Goal: Task Accomplishment & Management: Manage account settings

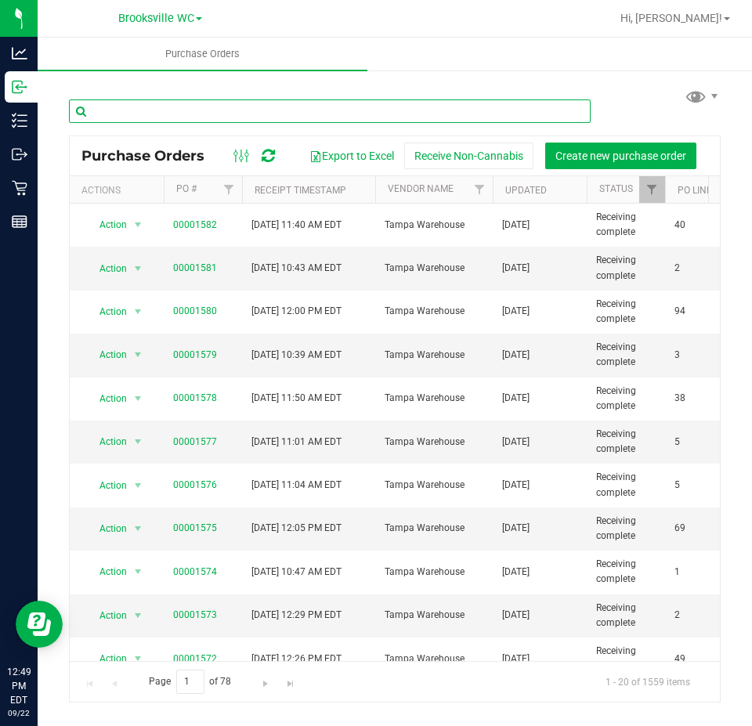
click at [282, 111] on input "text" at bounding box center [330, 112] width 522 height 24
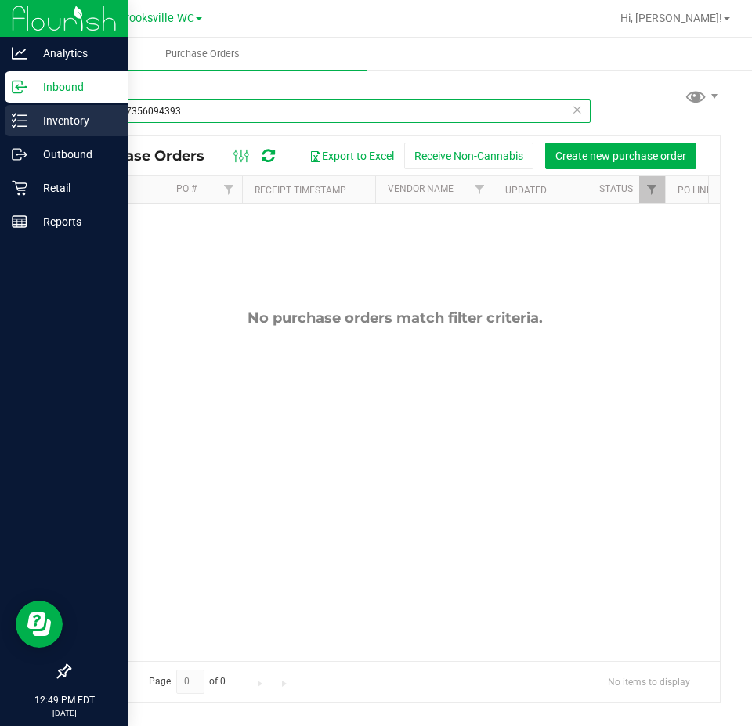
type input "0528097356094393"
click at [53, 120] on p "Inventory" at bounding box center [74, 120] width 94 height 19
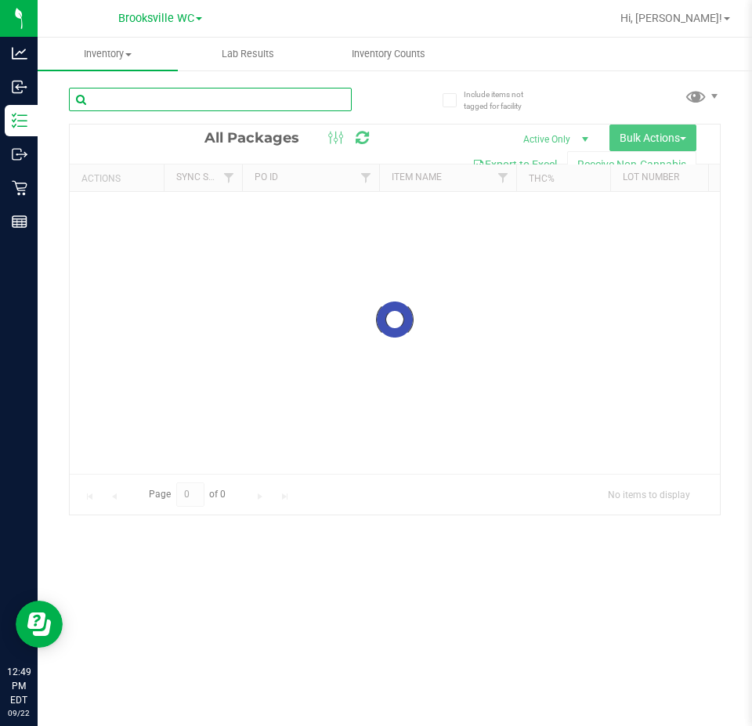
click at [192, 106] on input "text" at bounding box center [210, 100] width 283 height 24
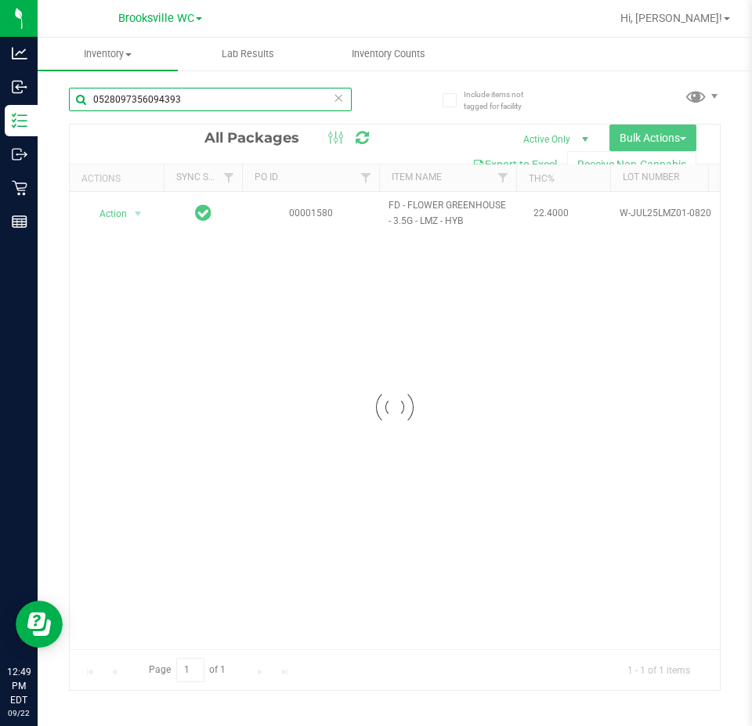
type input "0528097356094393"
click at [116, 215] on div at bounding box center [395, 408] width 650 height 566
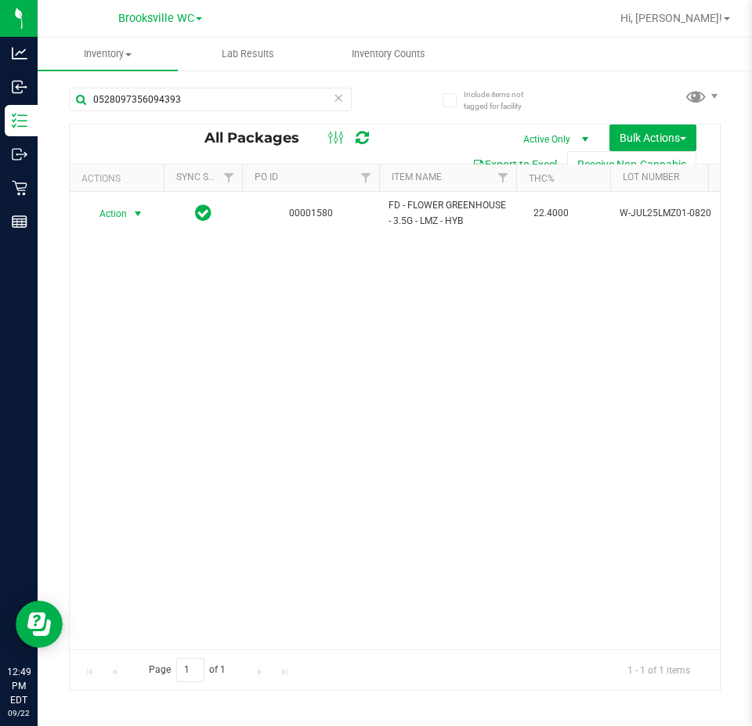
click at [116, 215] on span "Action" at bounding box center [106, 214] width 42 height 22
click at [147, 389] on li "Unlock package" at bounding box center [136, 400] width 100 height 24
click at [336, 99] on icon at bounding box center [338, 97] width 11 height 19
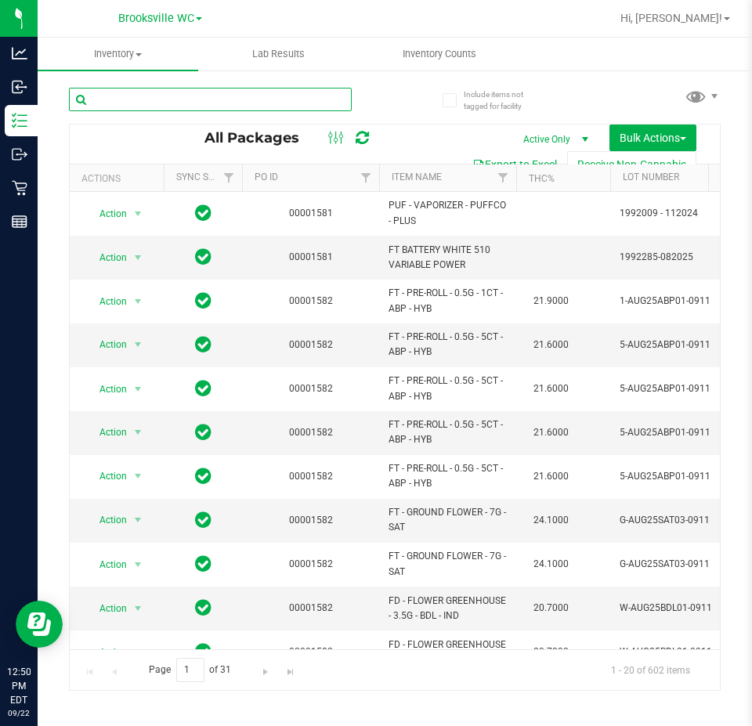
click at [295, 97] on input "text" at bounding box center [210, 100] width 283 height 24
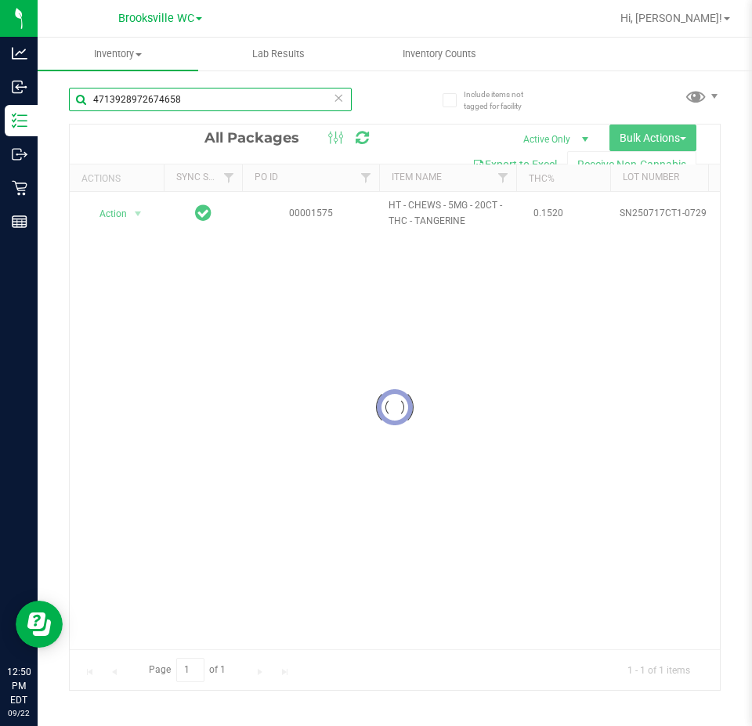
type input "4713928972674658"
click at [124, 216] on div at bounding box center [395, 408] width 650 height 566
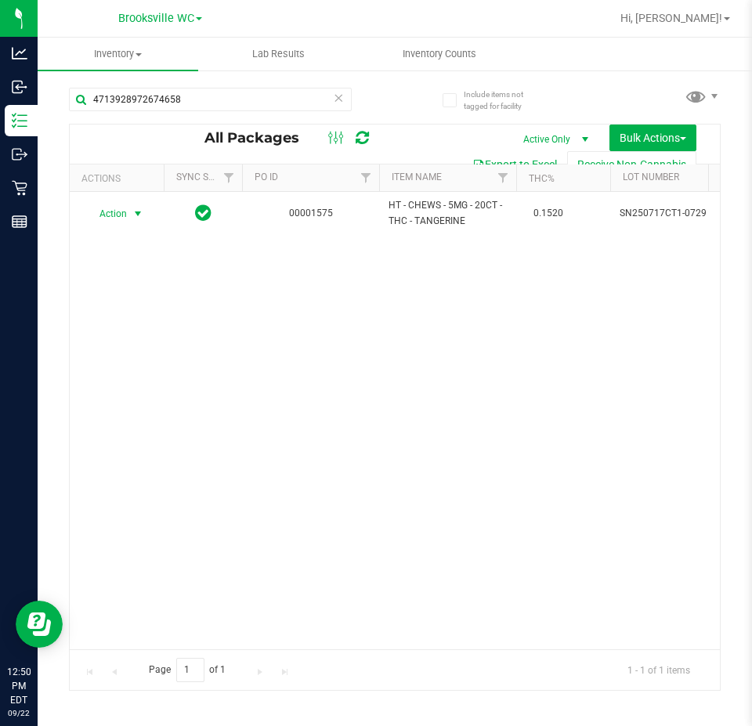
click at [124, 216] on span "Action" at bounding box center [106, 214] width 42 height 22
click at [136, 388] on li "Unlock package" at bounding box center [136, 400] width 100 height 24
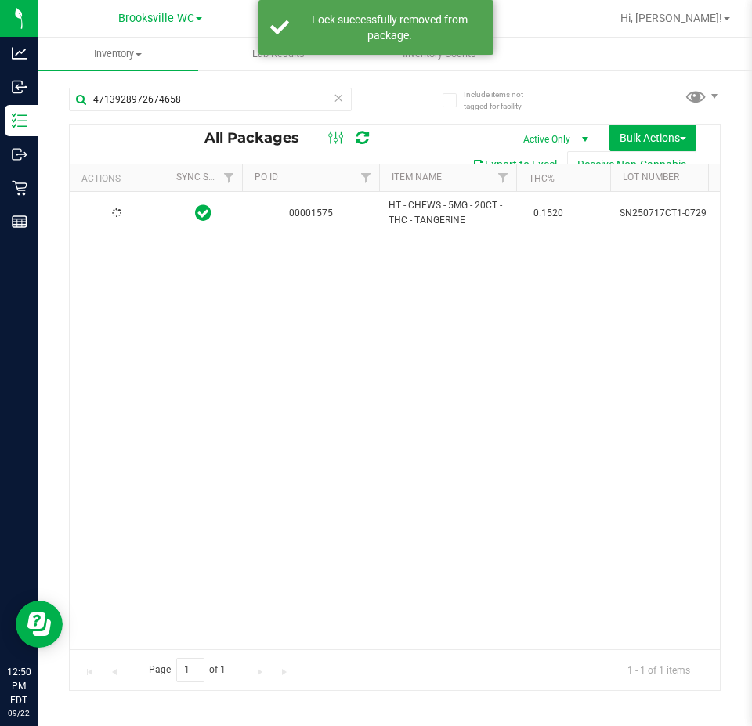
click at [341, 103] on icon at bounding box center [338, 97] width 11 height 19
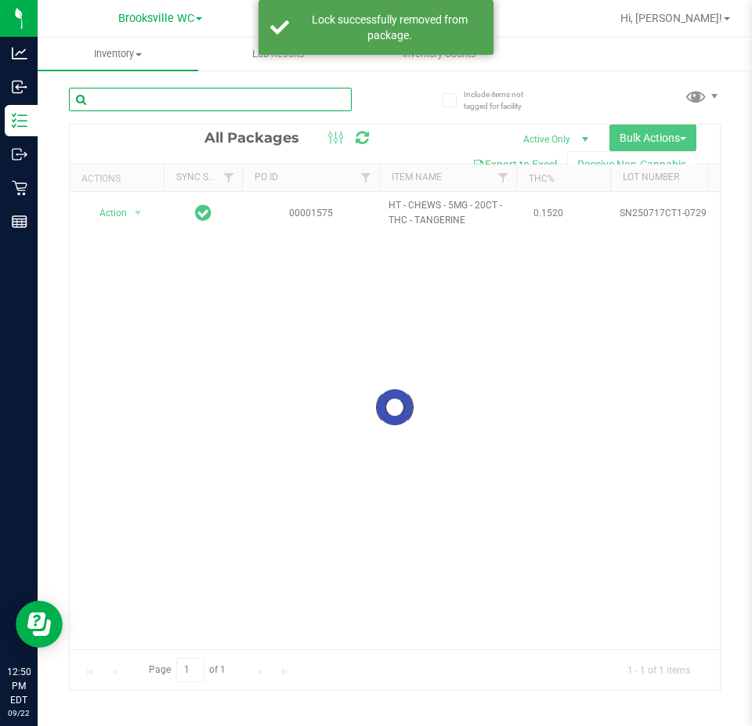
click at [341, 103] on input "text" at bounding box center [210, 100] width 283 height 24
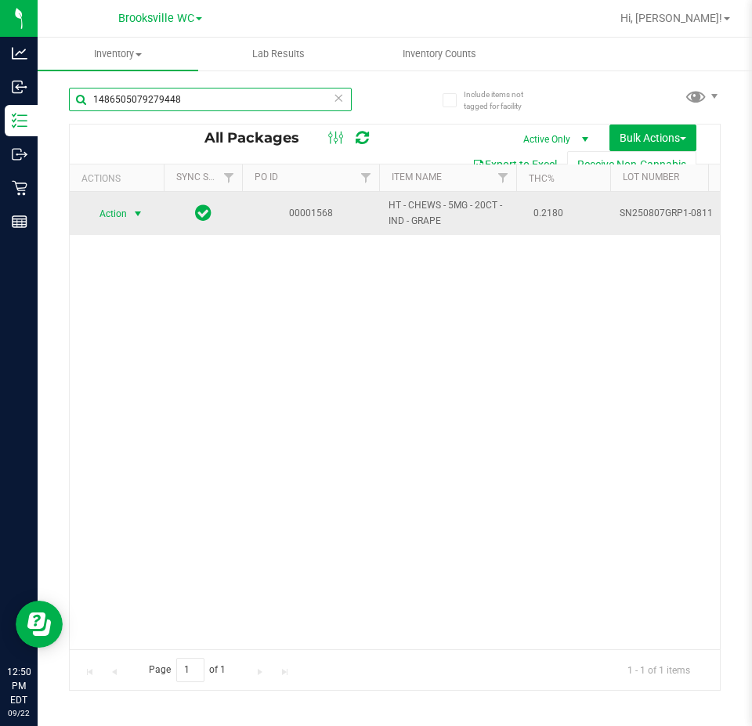
type input "1486505079279448"
click at [132, 215] on span "select" at bounding box center [138, 214] width 13 height 13
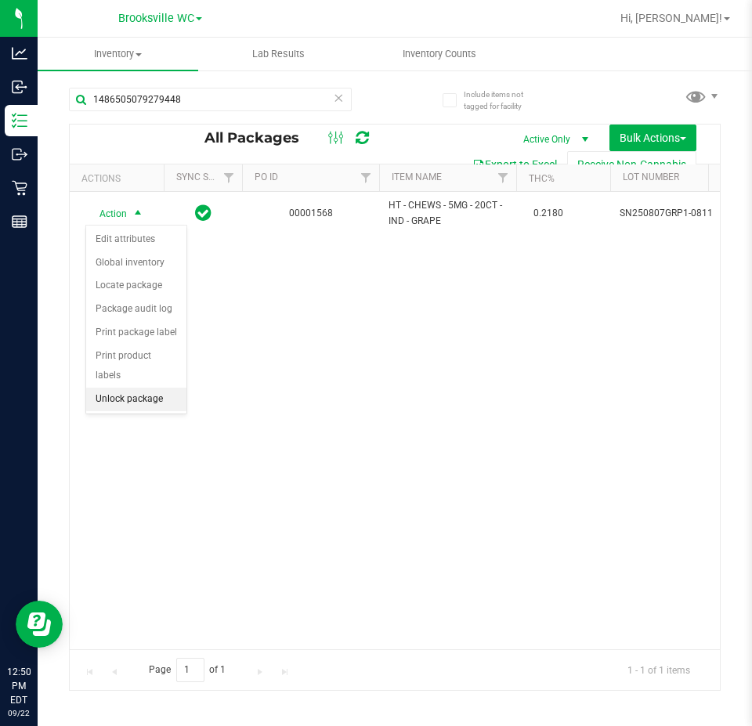
click at [144, 388] on li "Unlock package" at bounding box center [136, 400] width 100 height 24
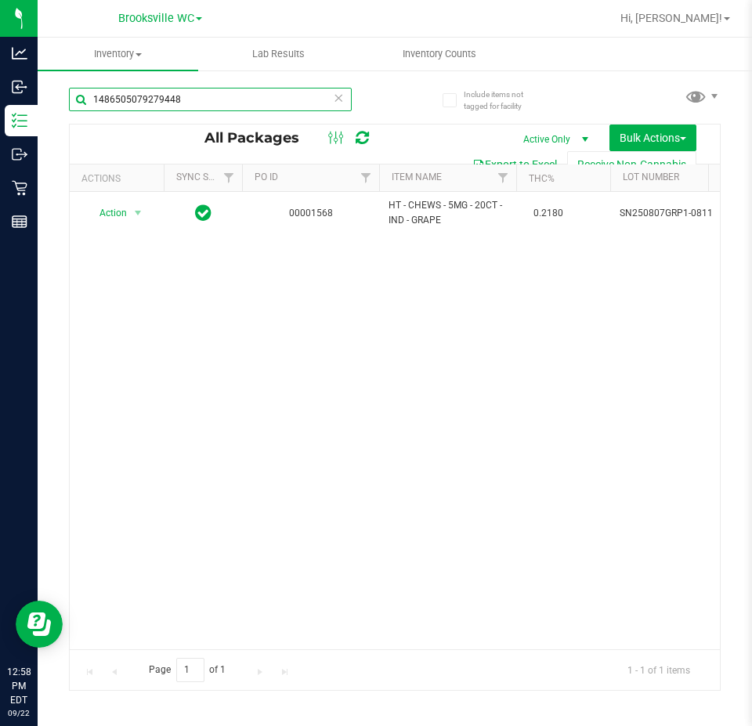
drag, startPoint x: 226, startPoint y: 105, endPoint x: -399, endPoint y: 97, distance: 624.5
click at [0, 97] on html "Analytics Inbound Inventory Outbound Retail Reports 12:58 PM EDT 09/22/2025 09/…" at bounding box center [376, 363] width 752 height 726
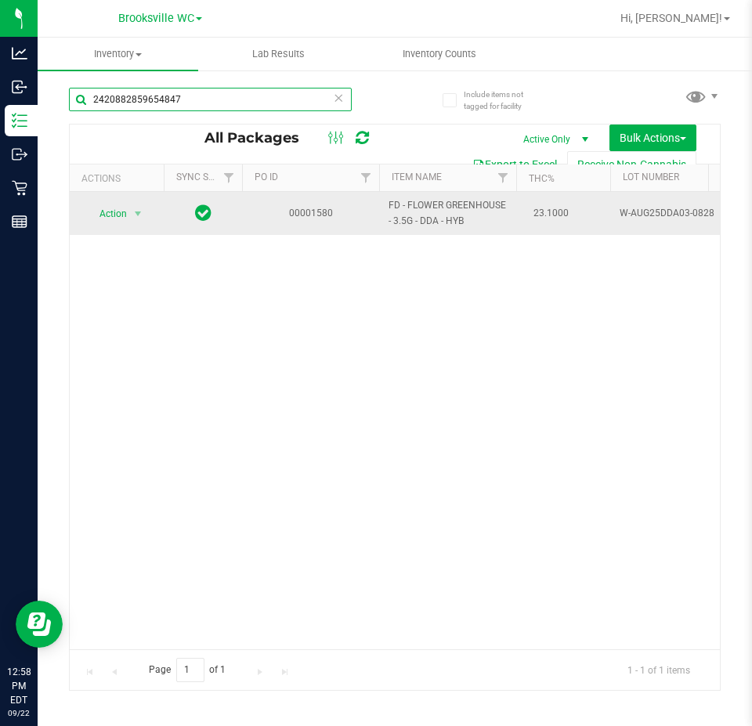
type input "2420882859654847"
click at [102, 221] on span "Action" at bounding box center [106, 214] width 42 height 22
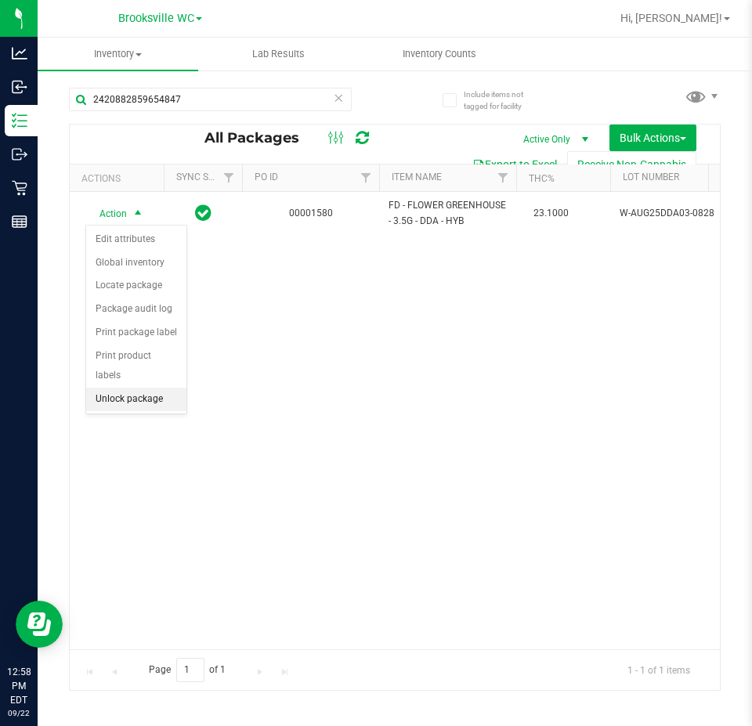
click at [151, 389] on li "Unlock package" at bounding box center [136, 400] width 100 height 24
click at [335, 103] on icon at bounding box center [338, 97] width 11 height 19
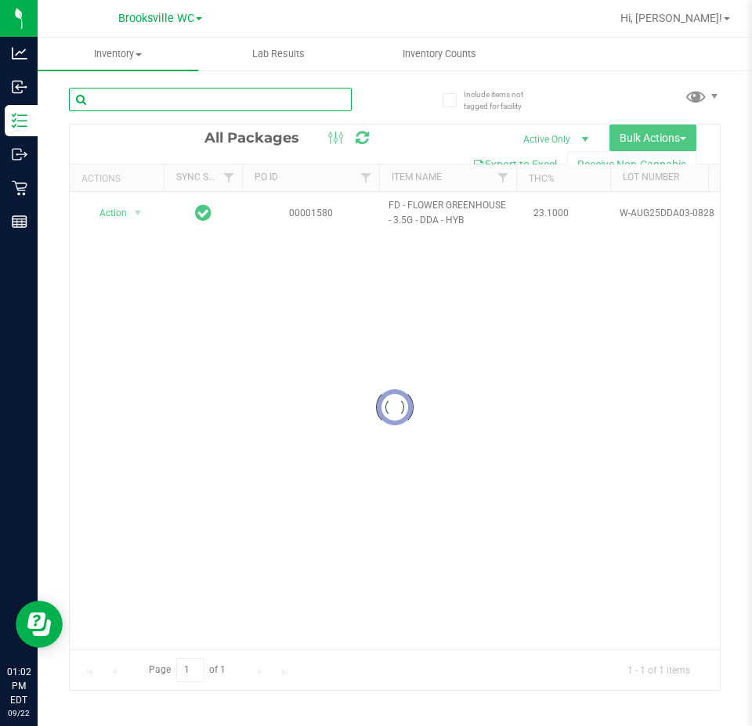
click at [335, 103] on input "text" at bounding box center [210, 100] width 283 height 24
type input "1855067721891348"
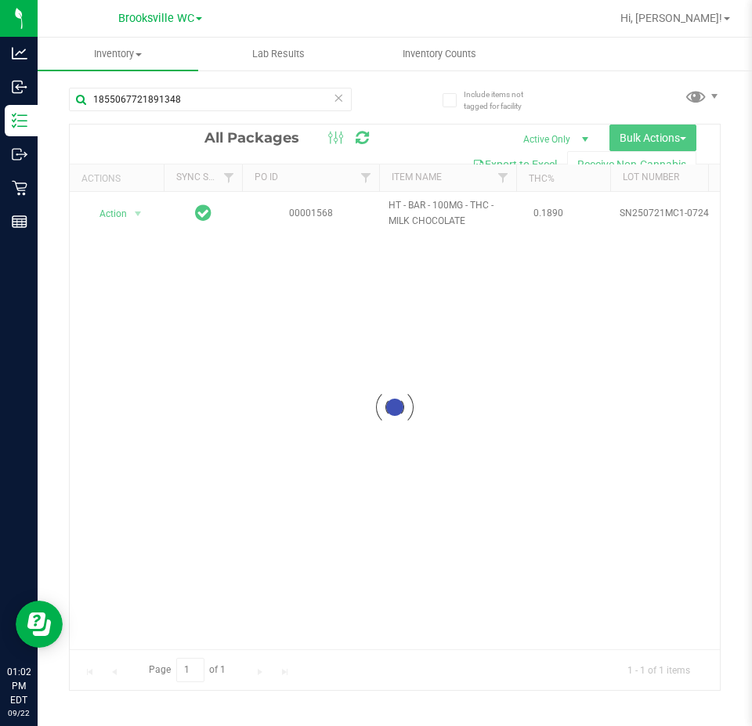
click at [127, 213] on div at bounding box center [395, 408] width 650 height 566
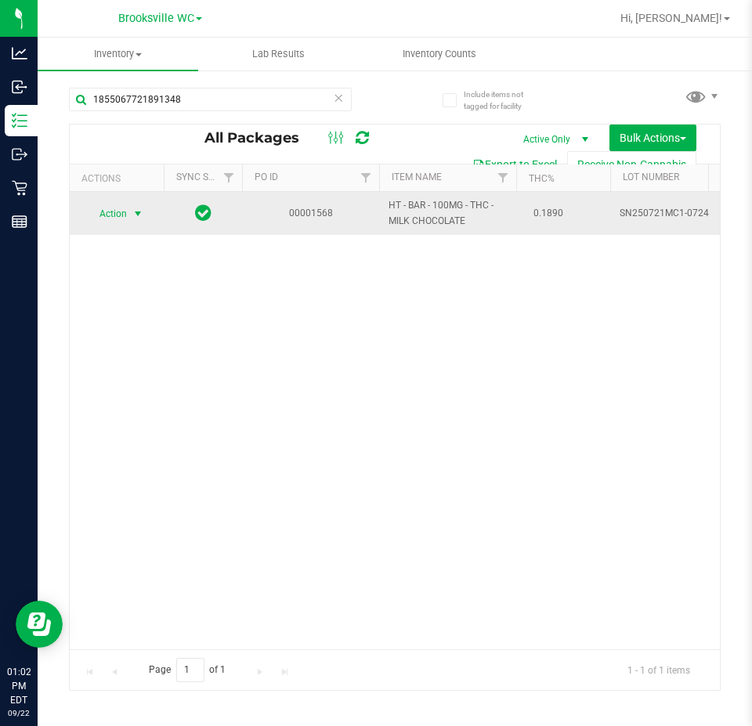
click at [121, 223] on span "Action" at bounding box center [106, 214] width 42 height 22
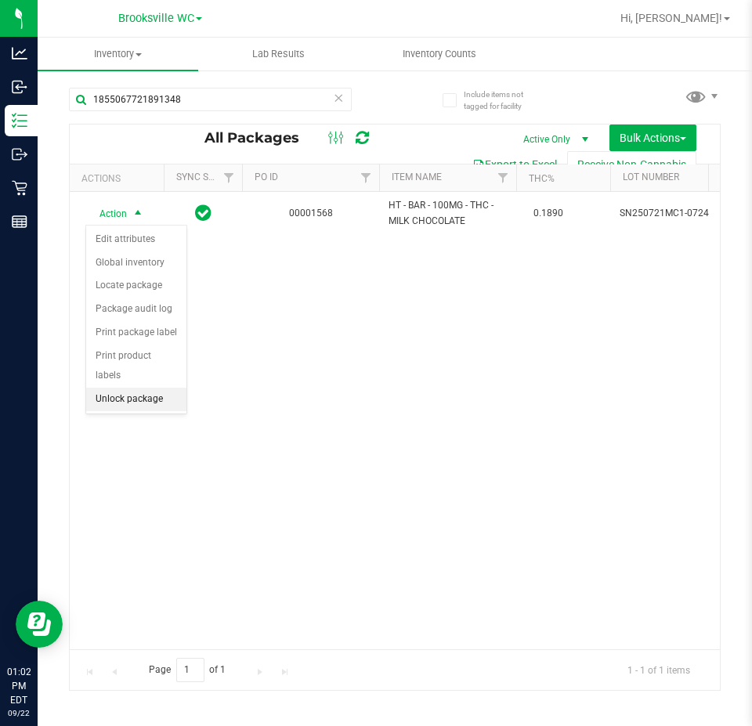
click at [131, 388] on li "Unlock package" at bounding box center [136, 400] width 100 height 24
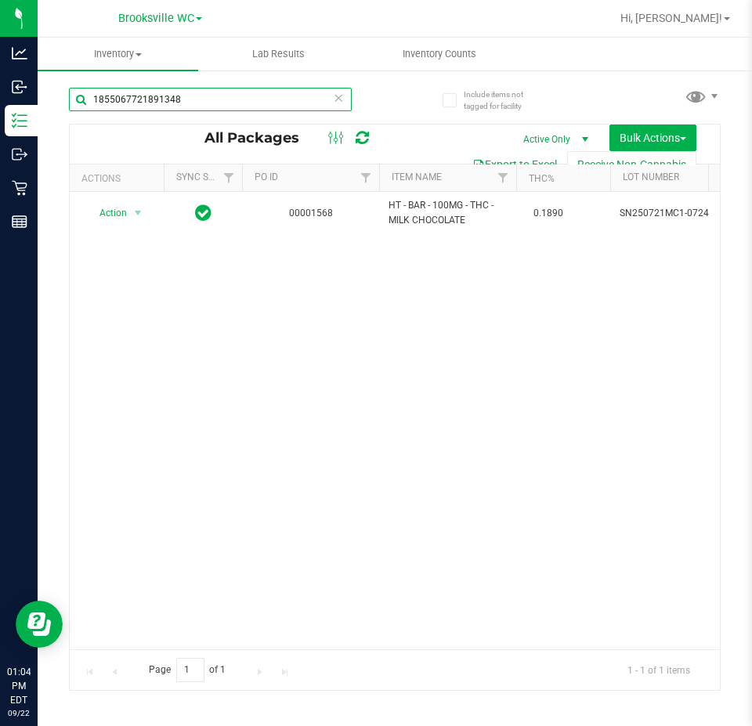
drag, startPoint x: 252, startPoint y: 104, endPoint x: -752, endPoint y: 216, distance: 1010.6
click at [0, 216] on html "Analytics Inbound Inventory Outbound Retail Reports 01:04 PM EDT 09/22/2025 09/…" at bounding box center [376, 363] width 752 height 726
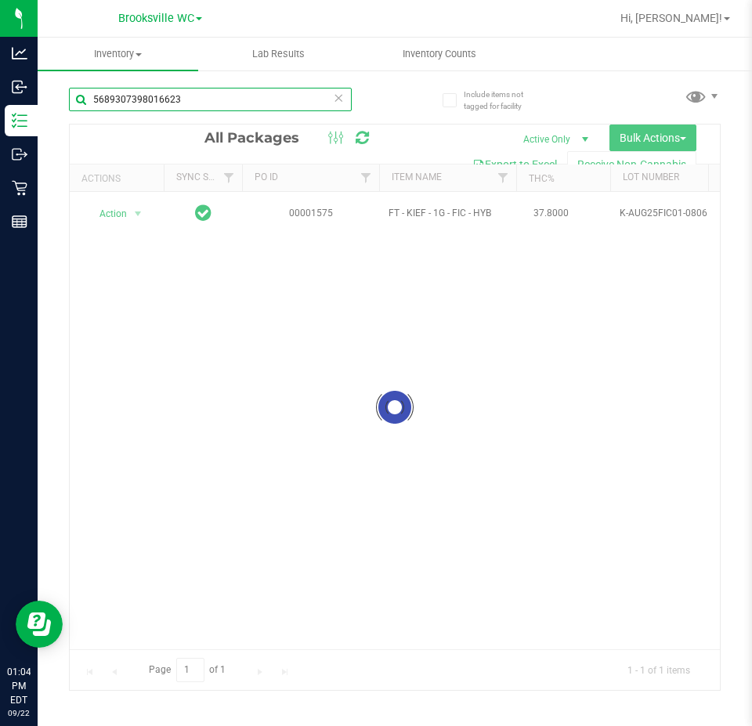
type input "5689307398016623"
click at [123, 215] on div at bounding box center [395, 408] width 650 height 566
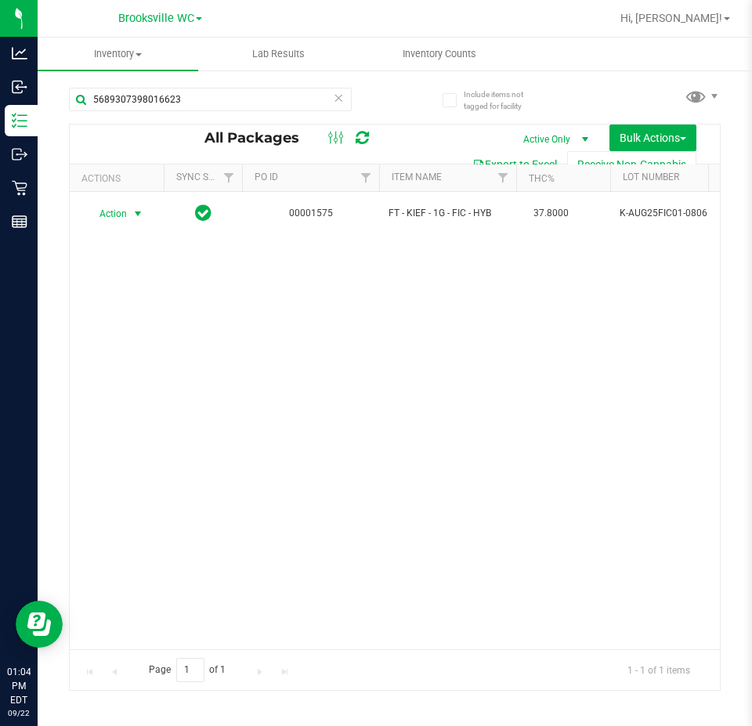
click at [122, 210] on span "Action" at bounding box center [106, 214] width 42 height 22
click at [118, 388] on li "Unlock package" at bounding box center [136, 400] width 100 height 24
click at [338, 103] on icon at bounding box center [338, 97] width 11 height 19
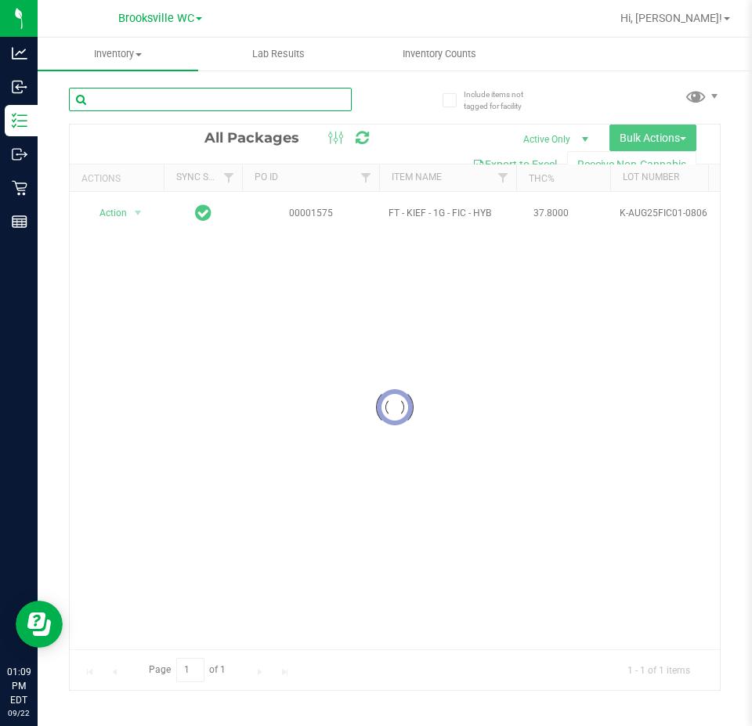
click at [338, 103] on input "text" at bounding box center [210, 100] width 283 height 24
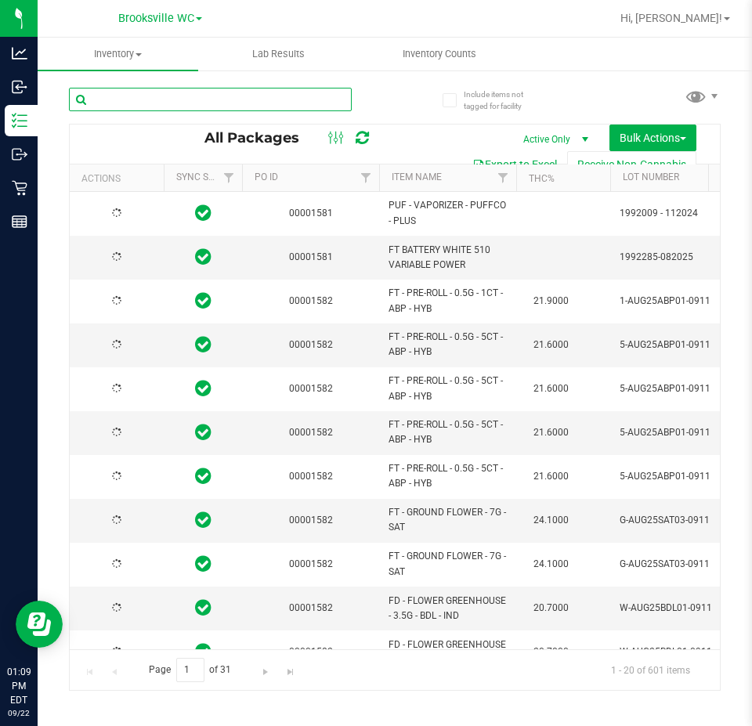
type input "[DATE]"
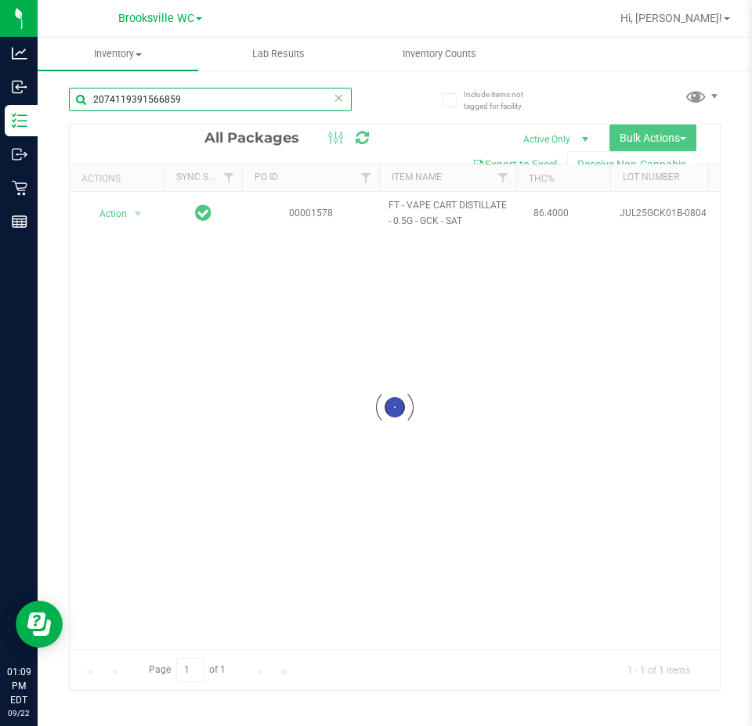
type input "2074119391566859"
click at [126, 208] on div at bounding box center [395, 408] width 650 height 566
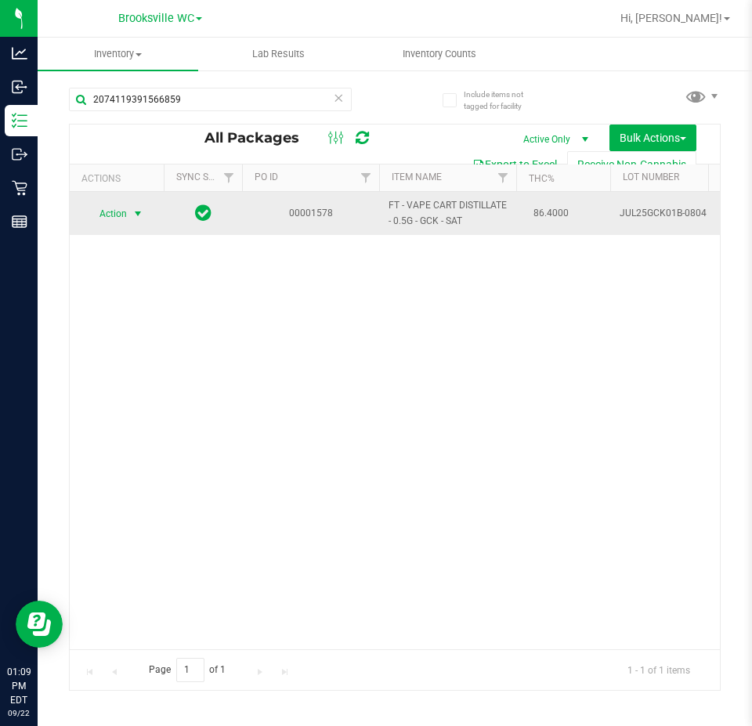
click at [120, 219] on span "Action" at bounding box center [106, 214] width 42 height 22
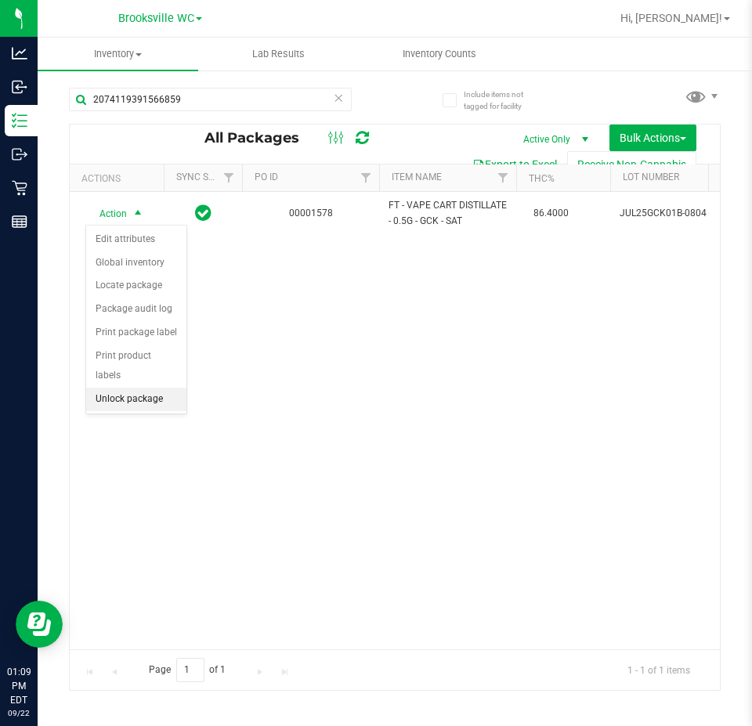
click at [118, 388] on li "Unlock package" at bounding box center [136, 400] width 100 height 24
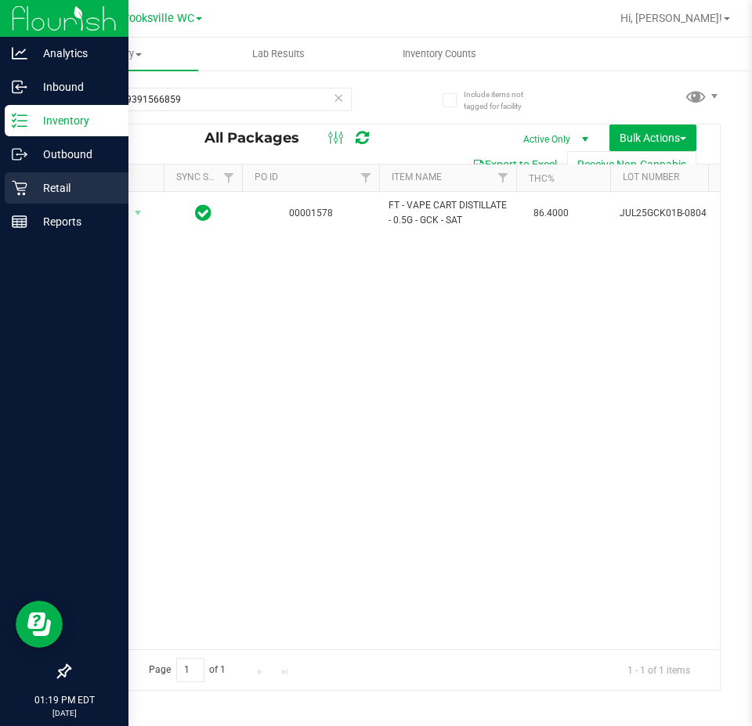
click at [60, 194] on p "Retail" at bounding box center [74, 188] width 94 height 19
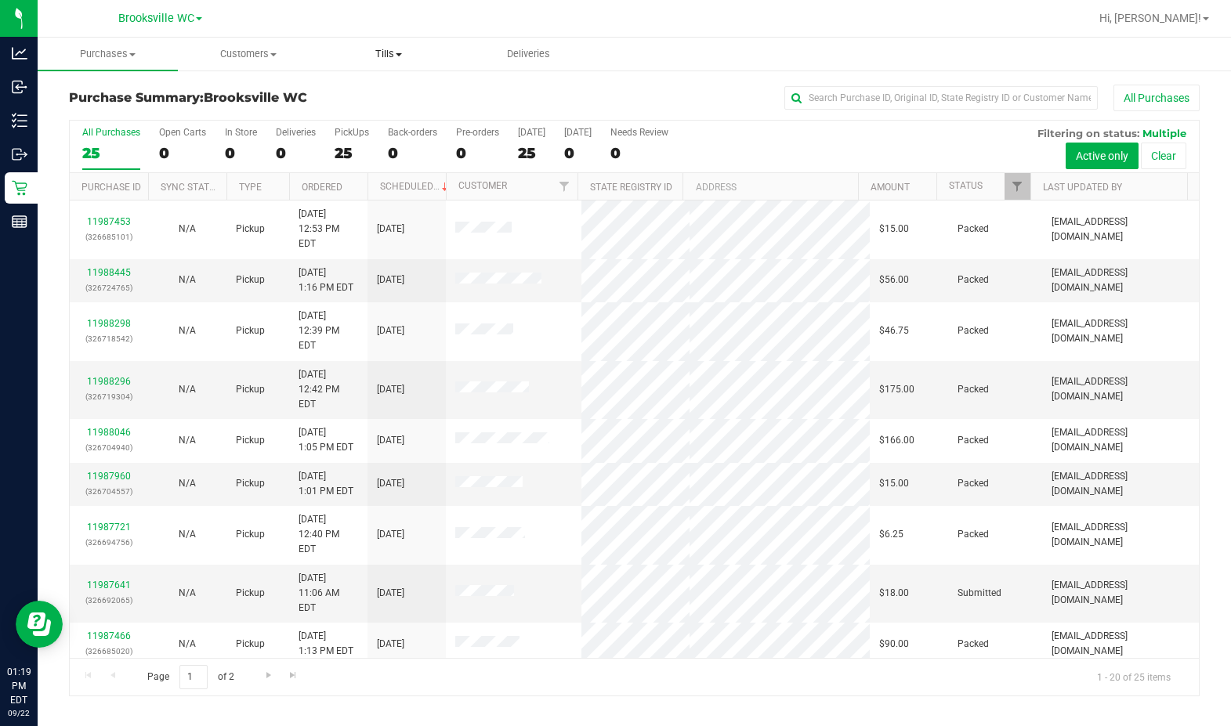
click at [391, 50] on span "Tills" at bounding box center [388, 54] width 139 height 14
click at [371, 92] on span "Manage tills" at bounding box center [371, 94] width 106 height 13
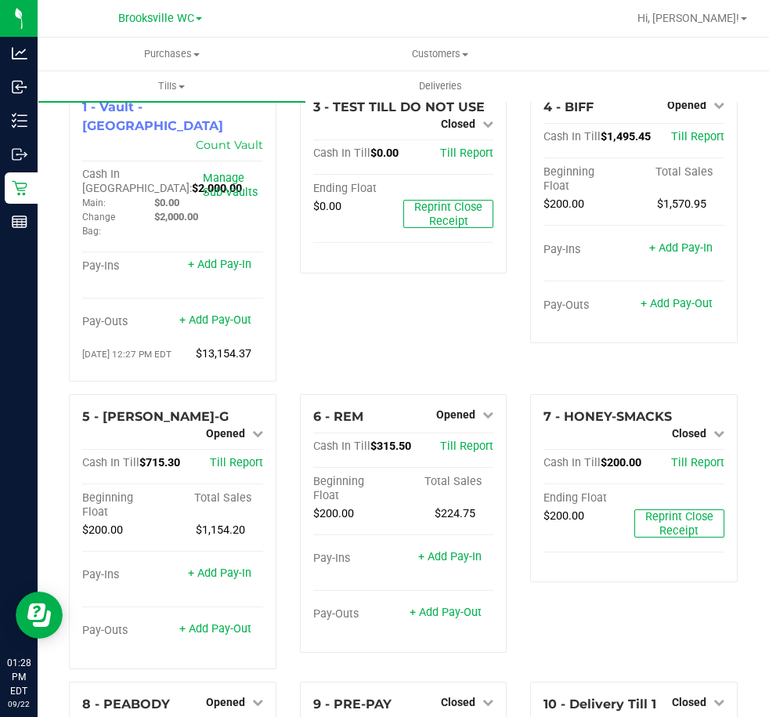
click at [335, 334] on div "3 - TEST TILL DO NOT USE Closed Open Till Cash In Till $0.00 Till Report Ending…" at bounding box center [403, 239] width 231 height 309
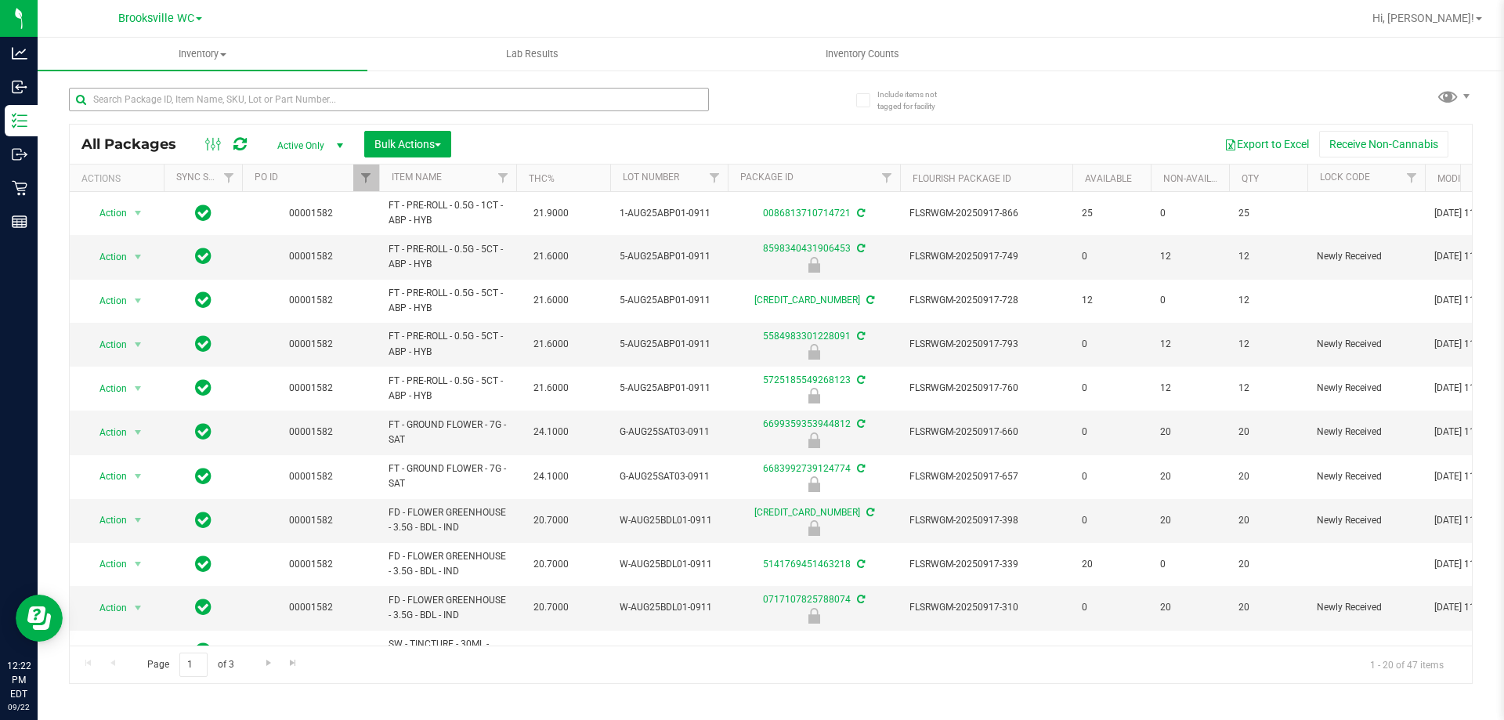
drag, startPoint x: 226, startPoint y: 98, endPoint x: 235, endPoint y: 87, distance: 13.9
click at [226, 95] on input "text" at bounding box center [389, 100] width 640 height 24
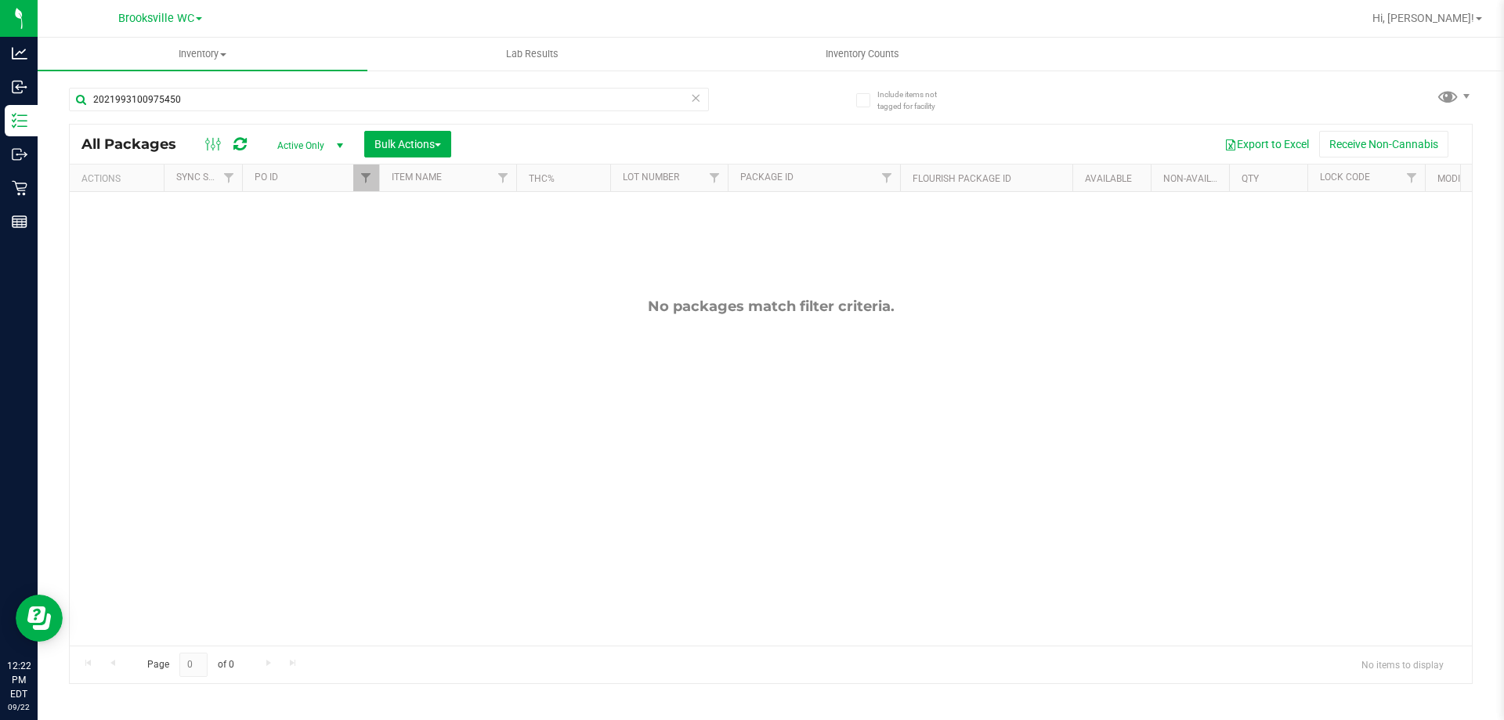
type input "2021993100975450"
click at [295, 143] on span "Active Only" at bounding box center [307, 146] width 86 height 22
click at [303, 233] on li "All" at bounding box center [306, 241] width 85 height 24
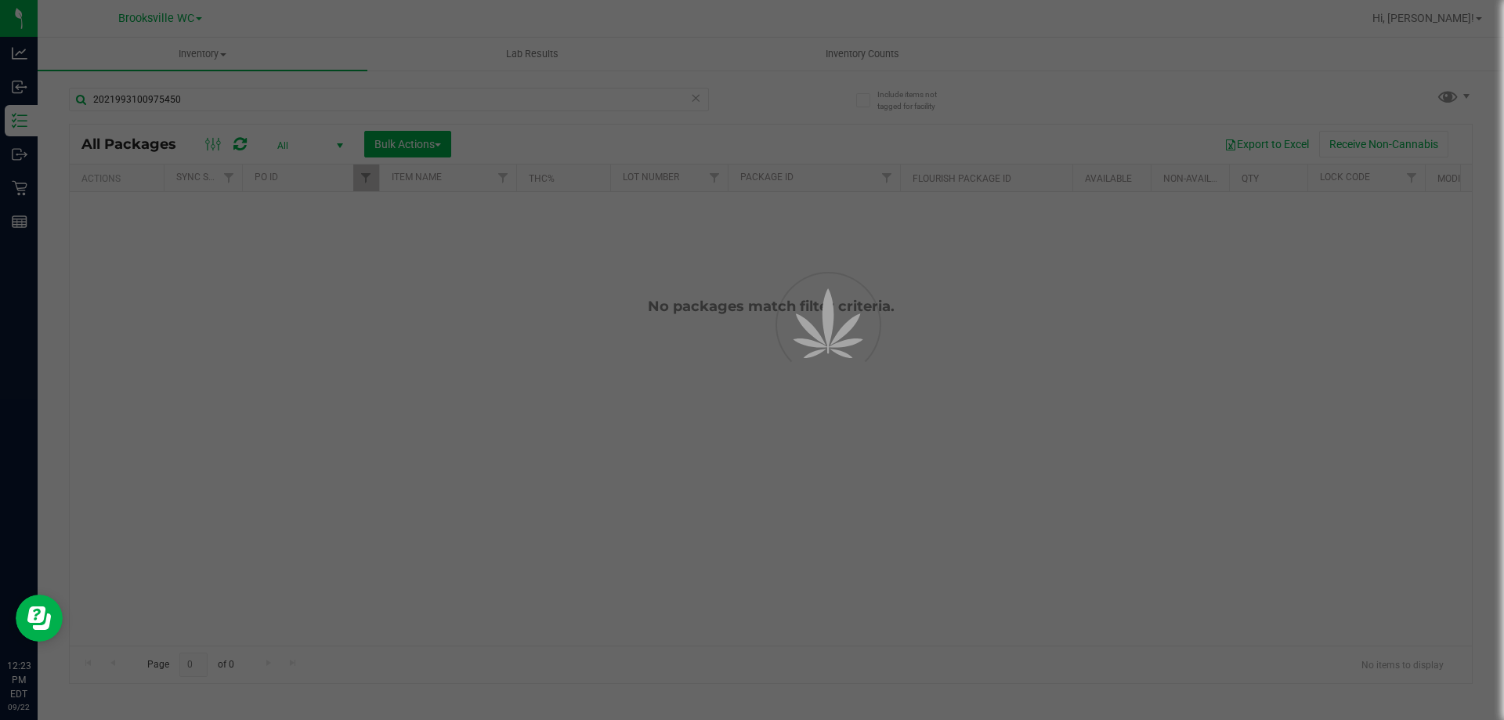
click at [371, 179] on div at bounding box center [752, 360] width 1504 height 720
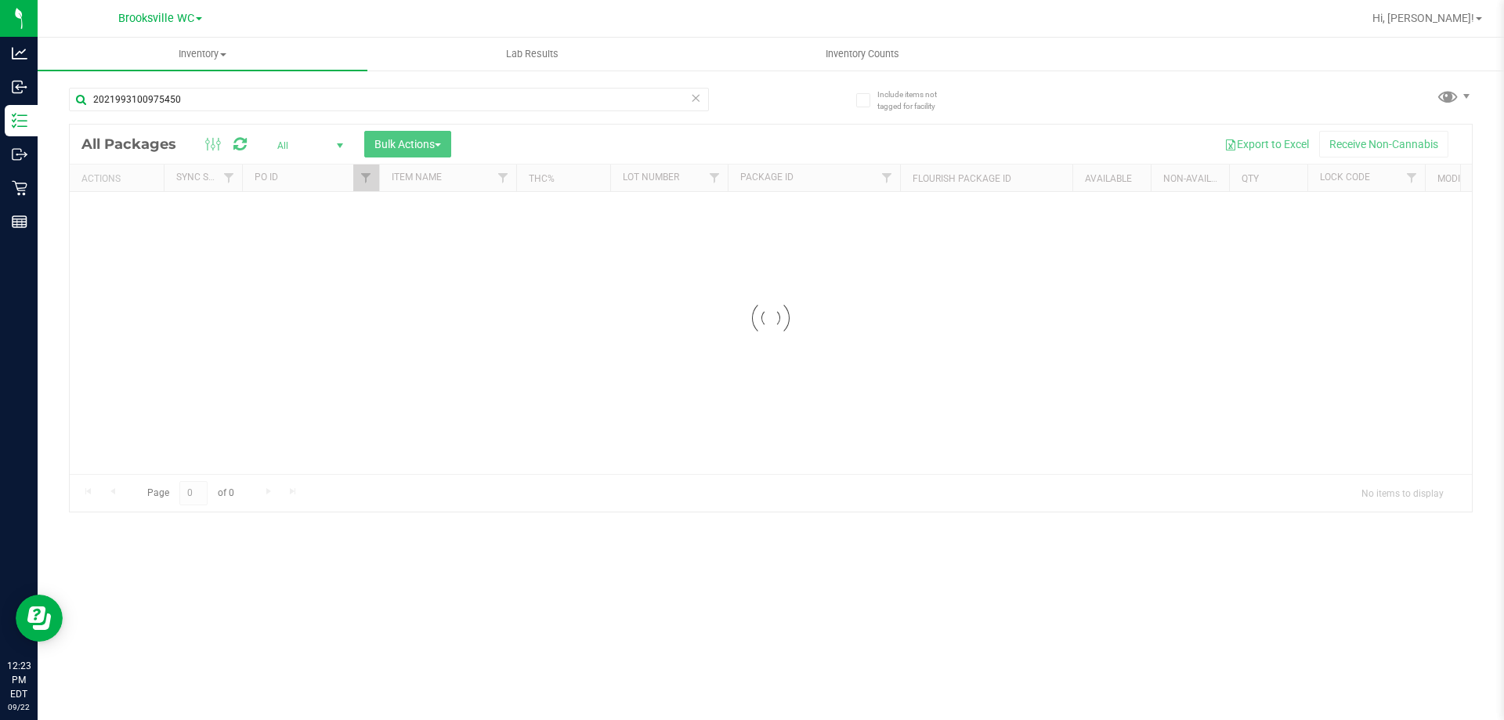
click at [370, 179] on div at bounding box center [771, 318] width 1402 height 387
click at [370, 179] on div at bounding box center [771, 404] width 1402 height 559
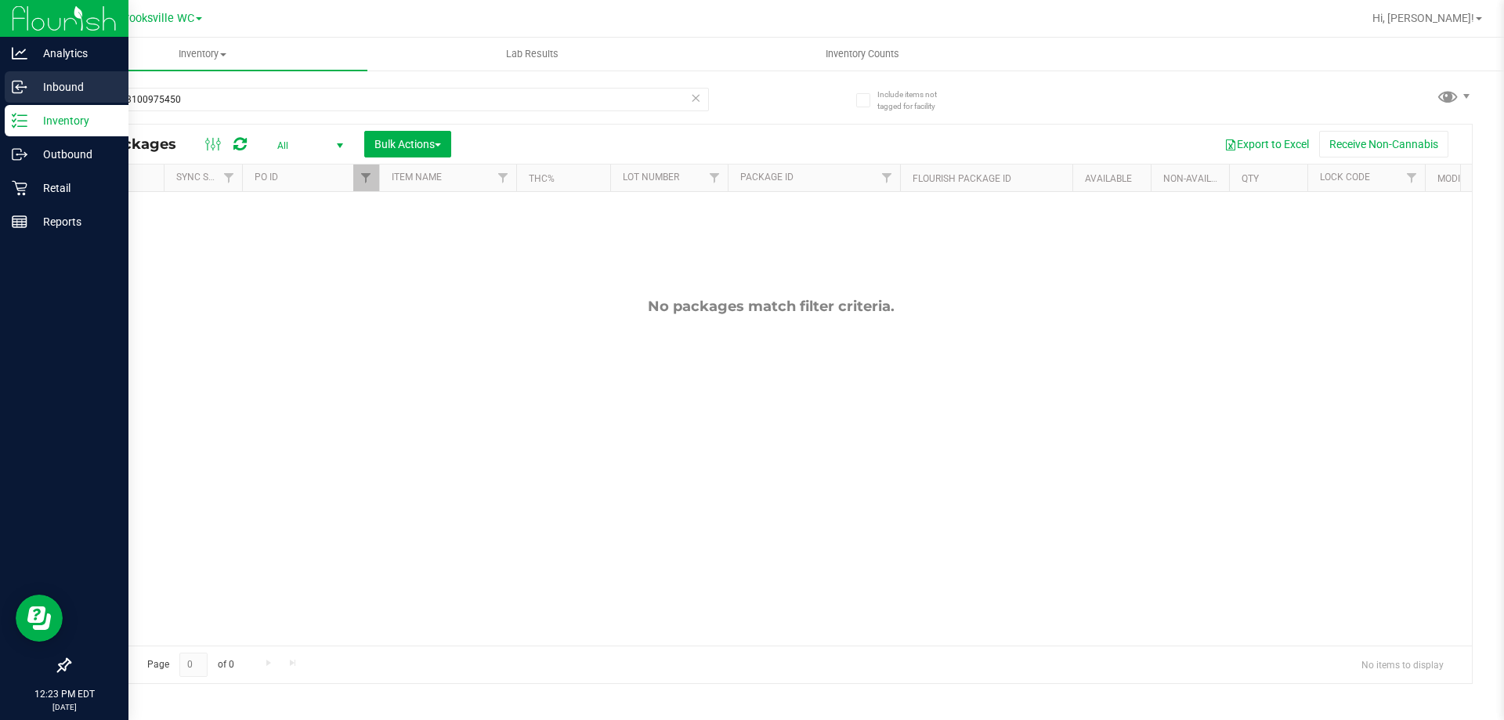
click at [31, 74] on div "Inbound" at bounding box center [67, 86] width 124 height 31
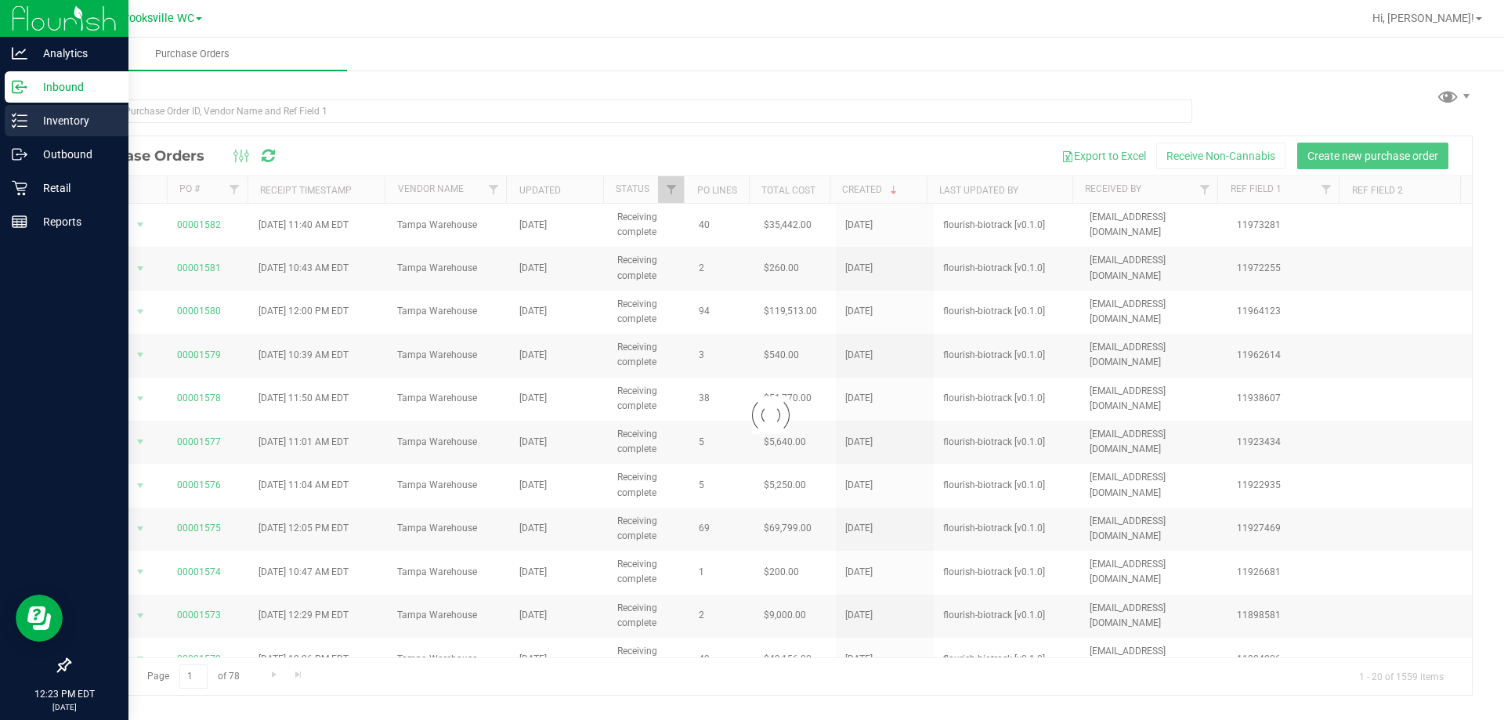
click at [43, 121] on p "Inventory" at bounding box center [74, 120] width 94 height 19
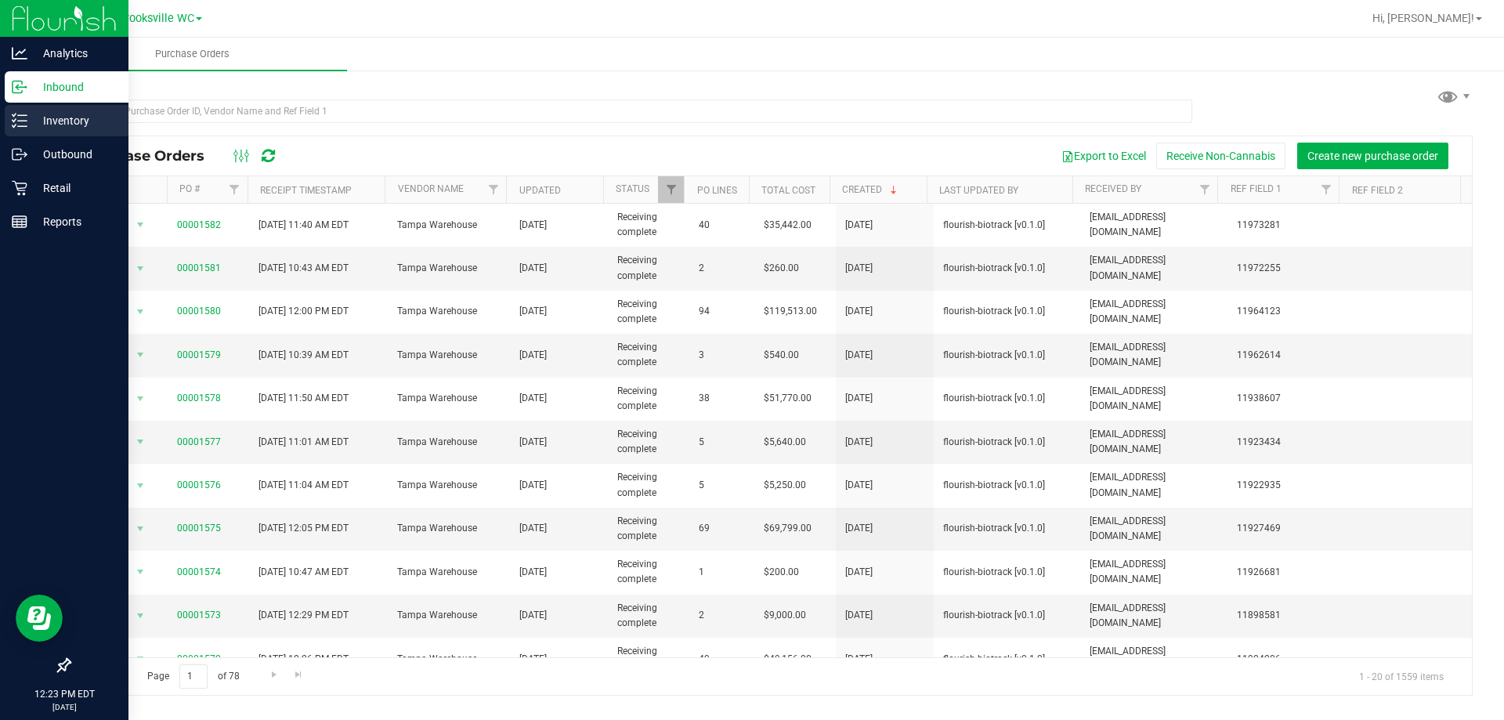
click at [43, 121] on p "Inventory" at bounding box center [74, 120] width 94 height 19
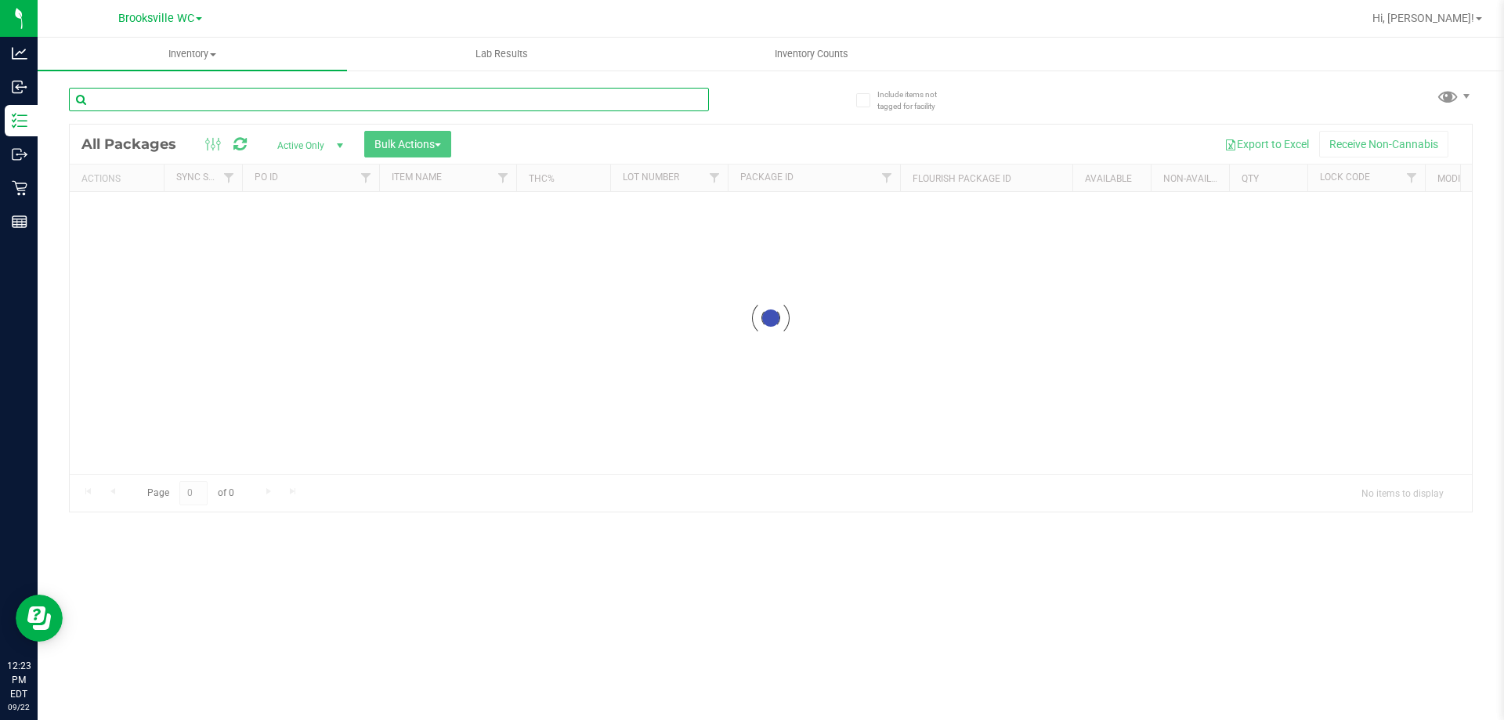
click at [304, 104] on input "text" at bounding box center [389, 100] width 640 height 24
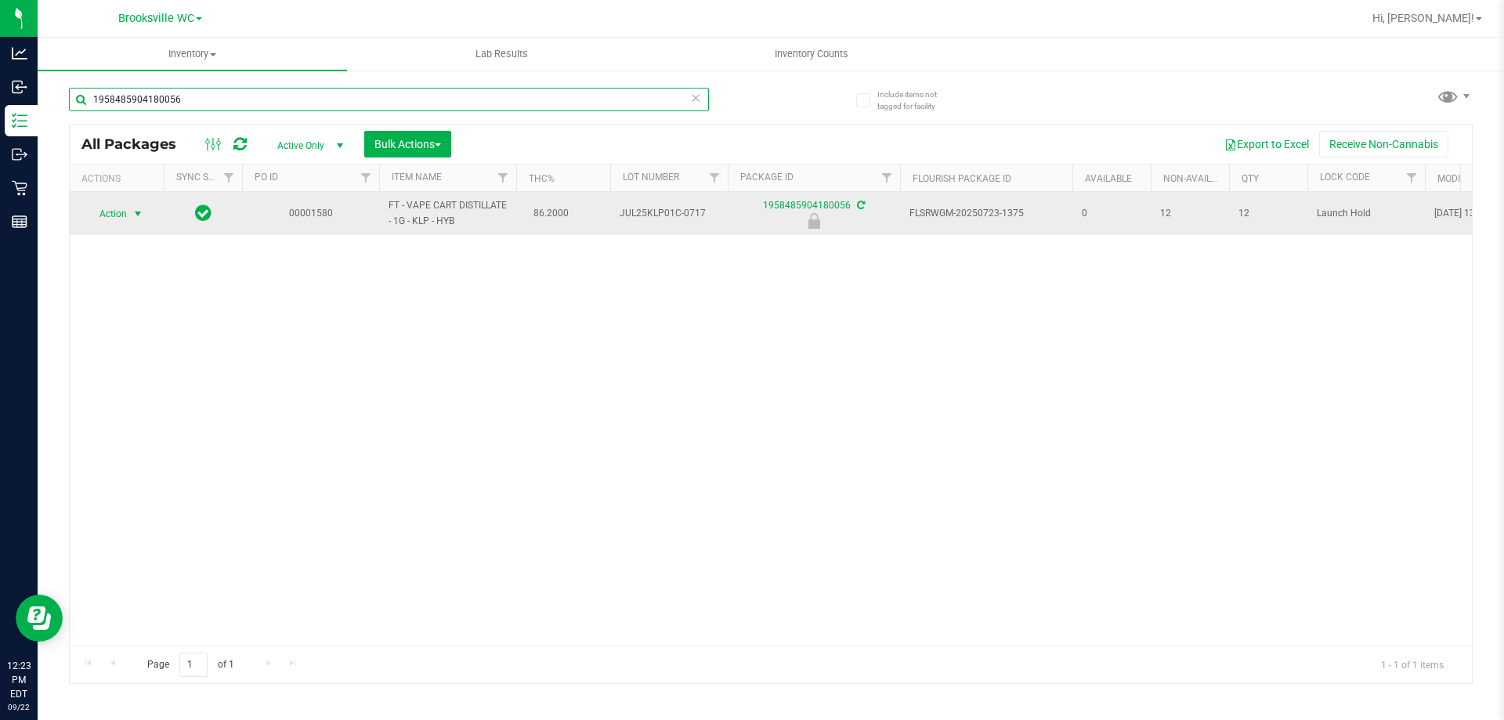
type input "1958485904180056"
click at [127, 214] on span "Action" at bounding box center [106, 214] width 42 height 22
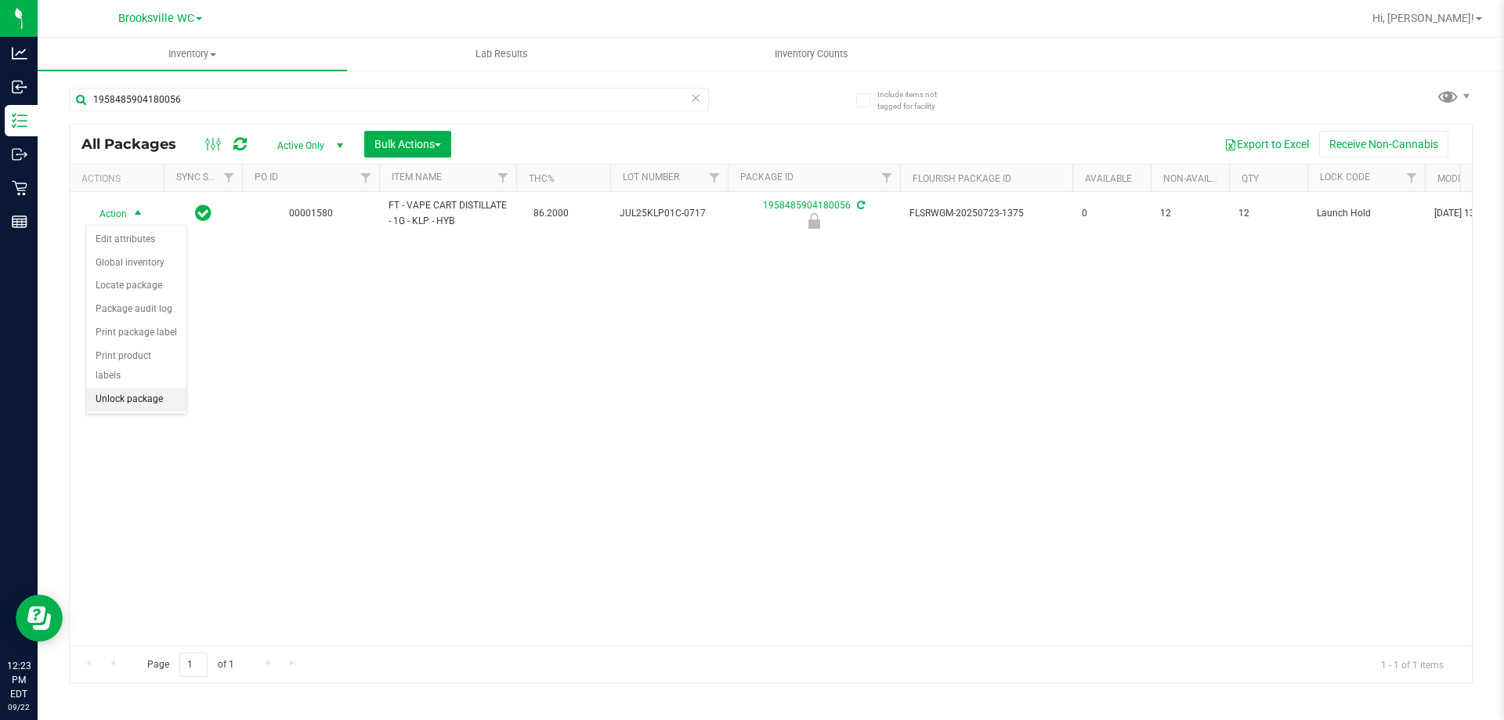
click at [141, 388] on li "Unlock package" at bounding box center [136, 400] width 100 height 24
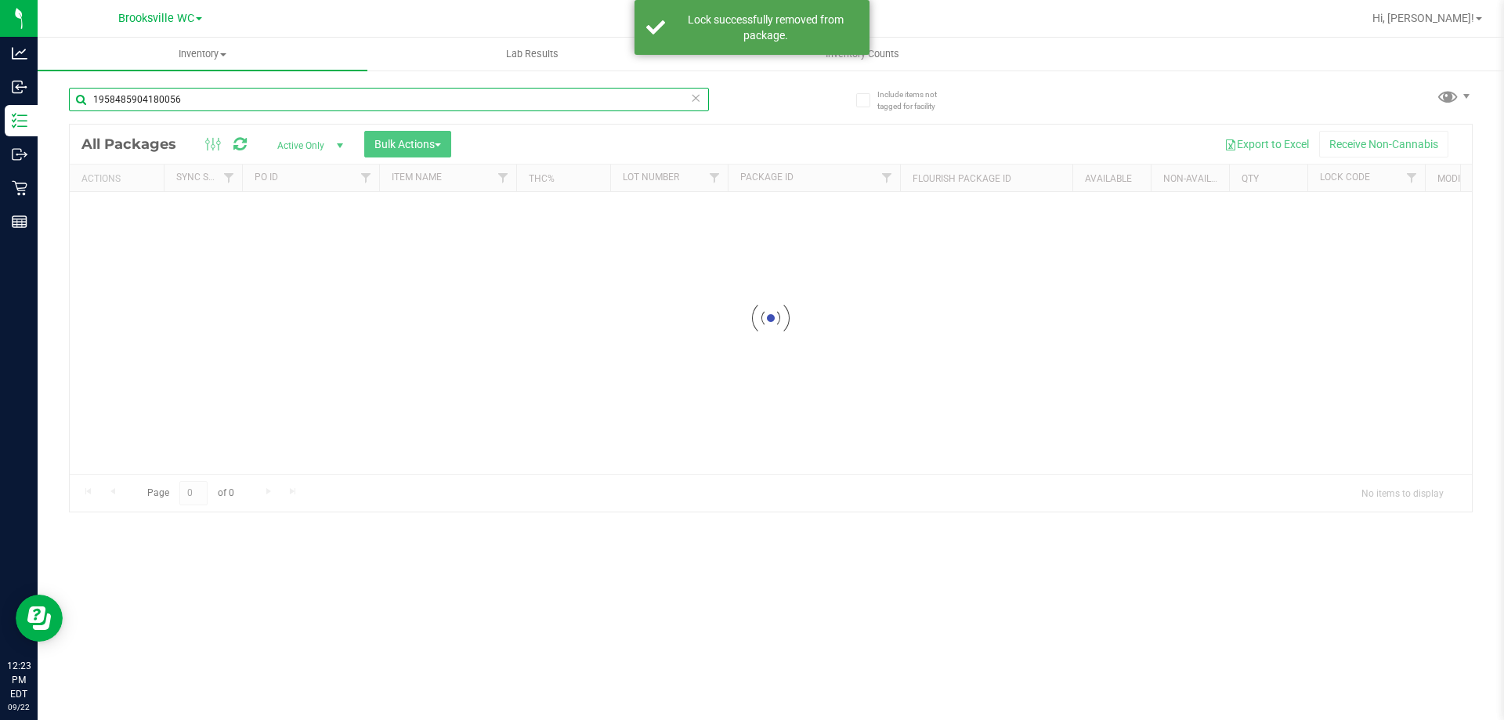
click at [219, 101] on input "1958485904180056" at bounding box center [389, 100] width 640 height 24
click at [220, 100] on input "1958485904180056" at bounding box center [389, 100] width 640 height 24
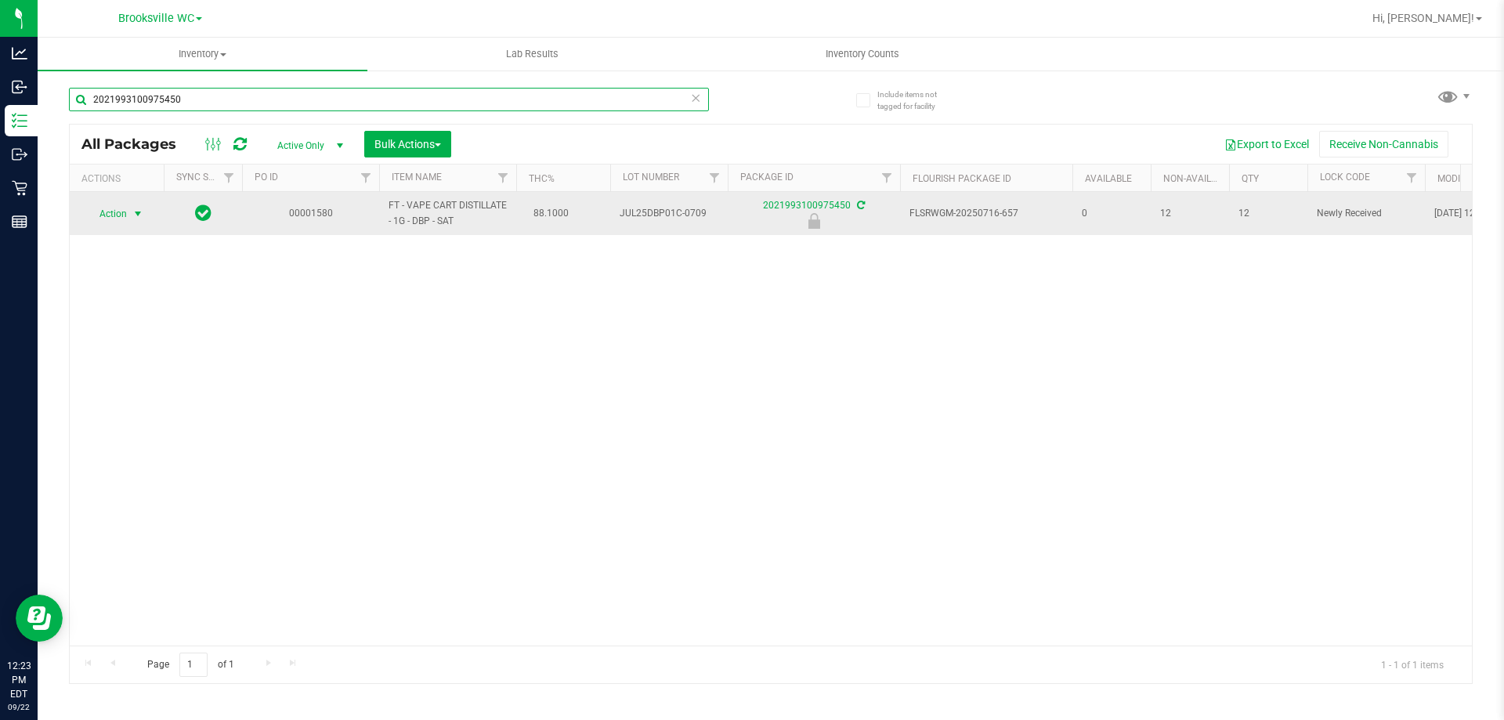
type input "2021993100975450"
click at [139, 211] on span "select" at bounding box center [138, 214] width 13 height 13
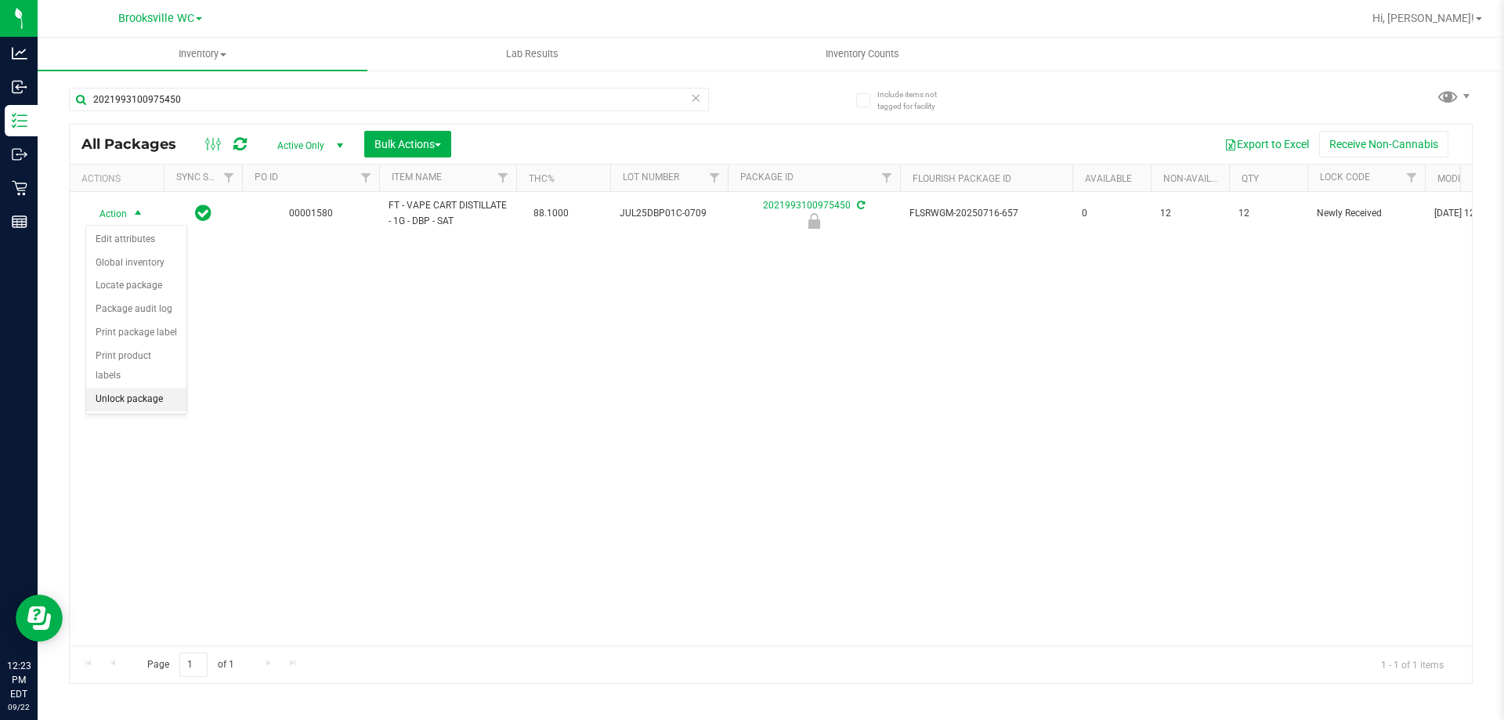
click at [159, 388] on li "Unlock package" at bounding box center [136, 400] width 100 height 24
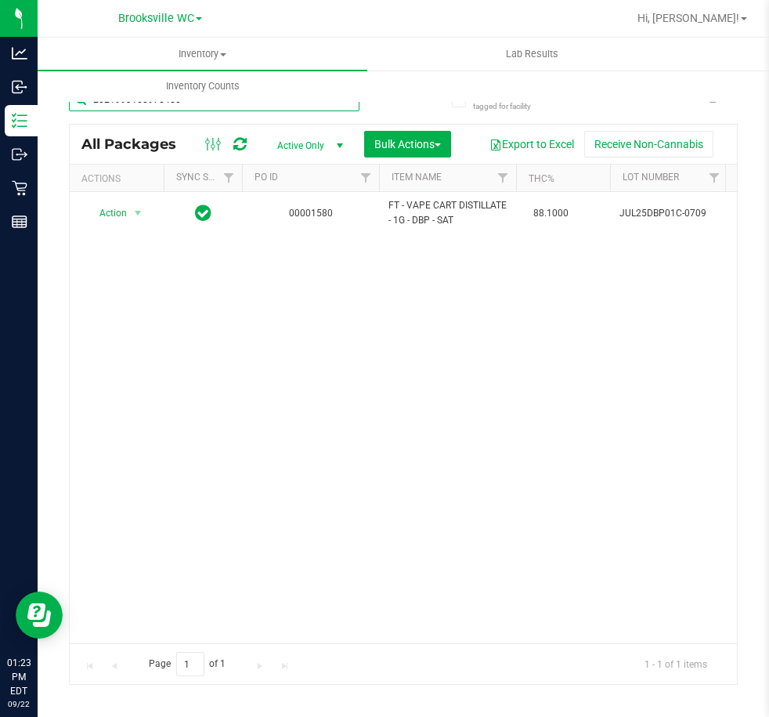
click at [246, 106] on input "2021993100975450" at bounding box center [214, 100] width 291 height 24
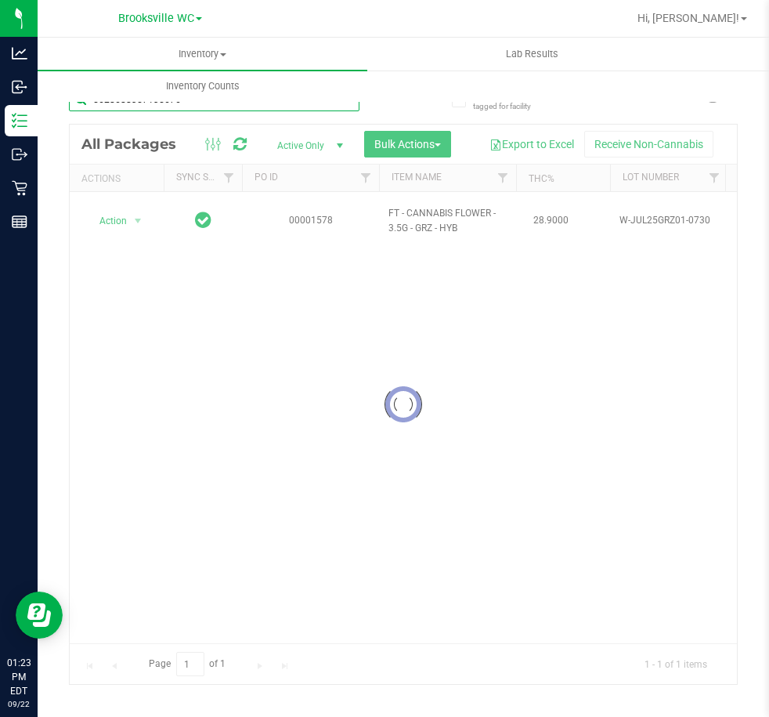
type input "5628688357135676"
click at [118, 211] on div at bounding box center [404, 404] width 668 height 559
click at [118, 214] on div at bounding box center [404, 404] width 668 height 559
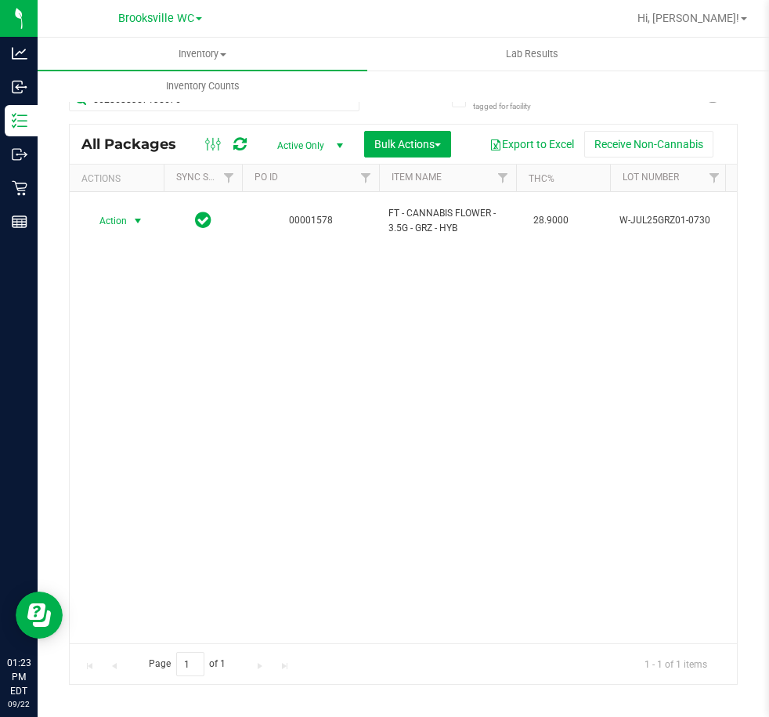
click at [118, 214] on span "Action" at bounding box center [106, 221] width 42 height 22
click at [151, 388] on li "Unlock package" at bounding box center [136, 400] width 100 height 24
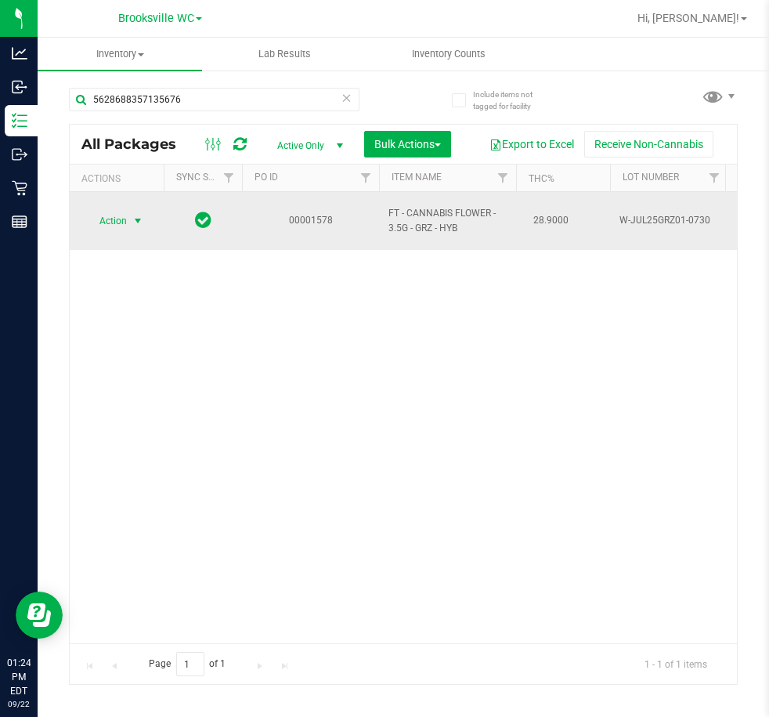
click at [103, 212] on span "Action" at bounding box center [106, 221] width 42 height 22
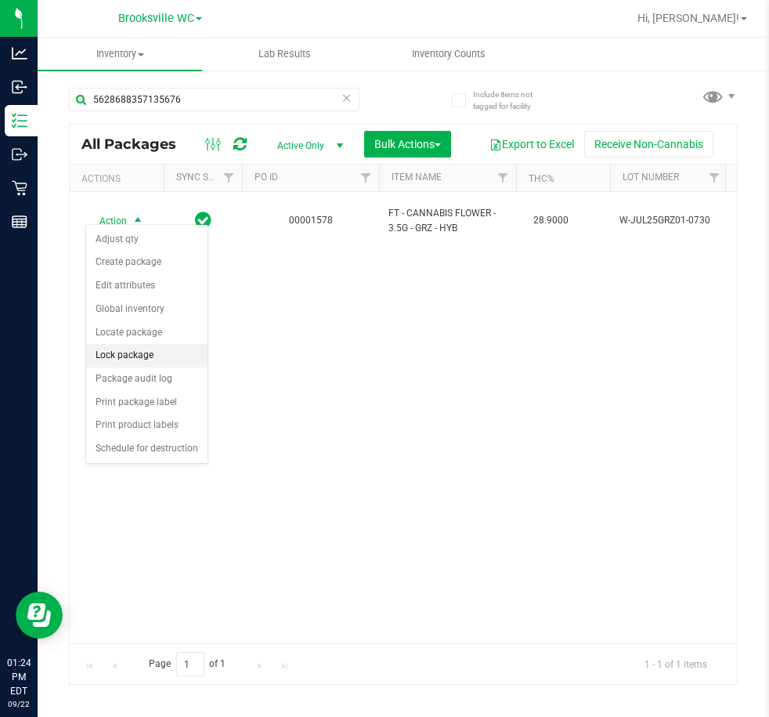
click at [157, 358] on li "Lock package" at bounding box center [146, 356] width 121 height 24
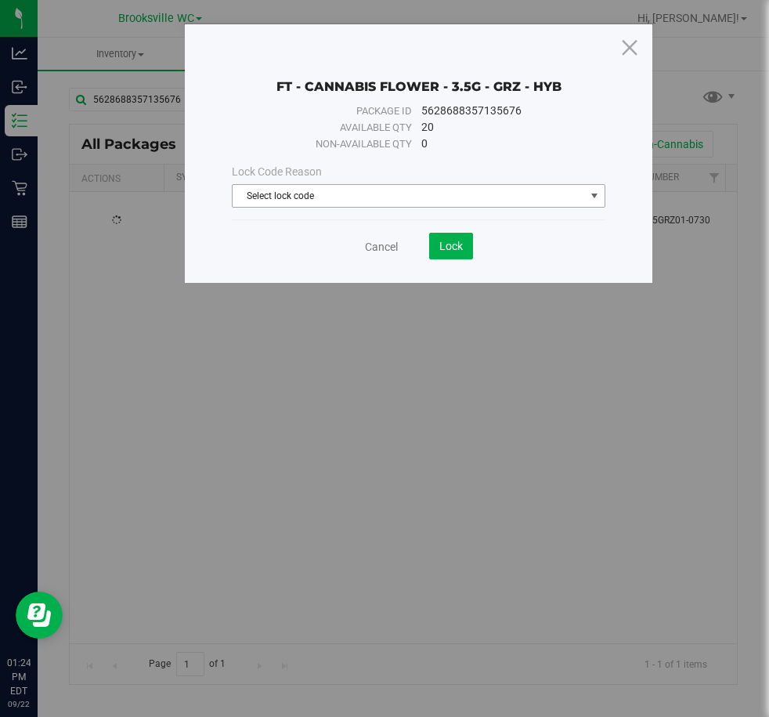
click at [331, 194] on span "Select lock code" at bounding box center [409, 196] width 352 height 22
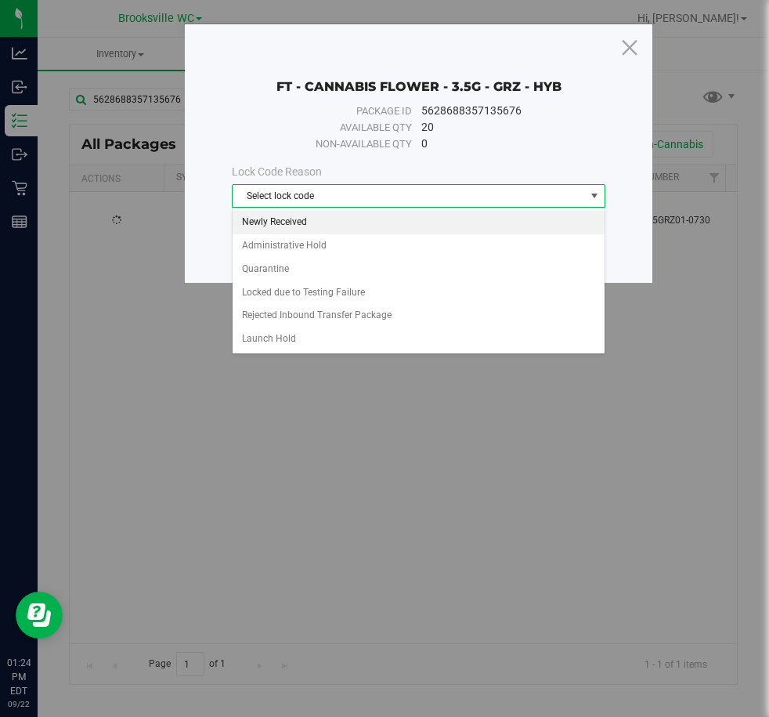
click at [336, 222] on li "Newly Received" at bounding box center [418, 223] width 371 height 24
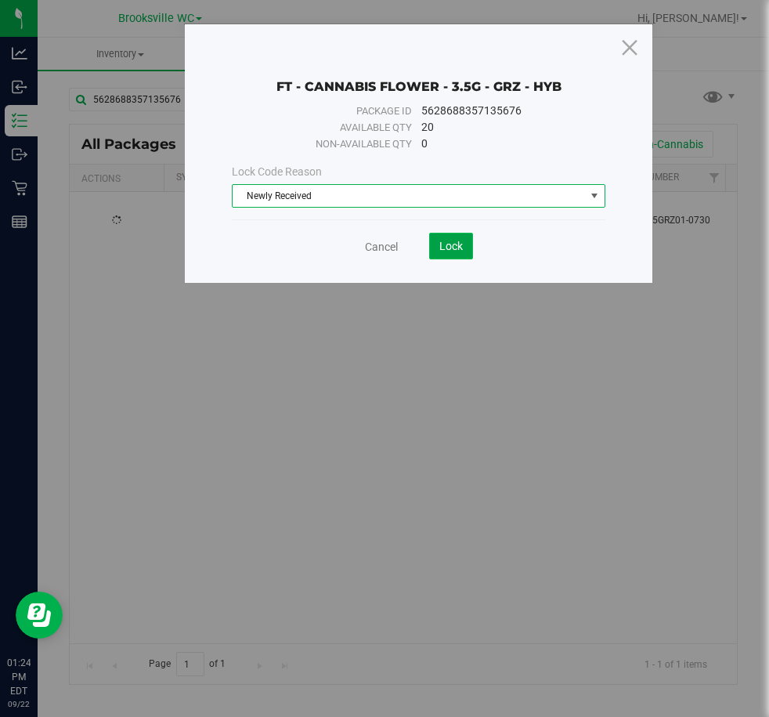
click at [454, 246] on span "Lock" at bounding box center [452, 246] width 24 height 13
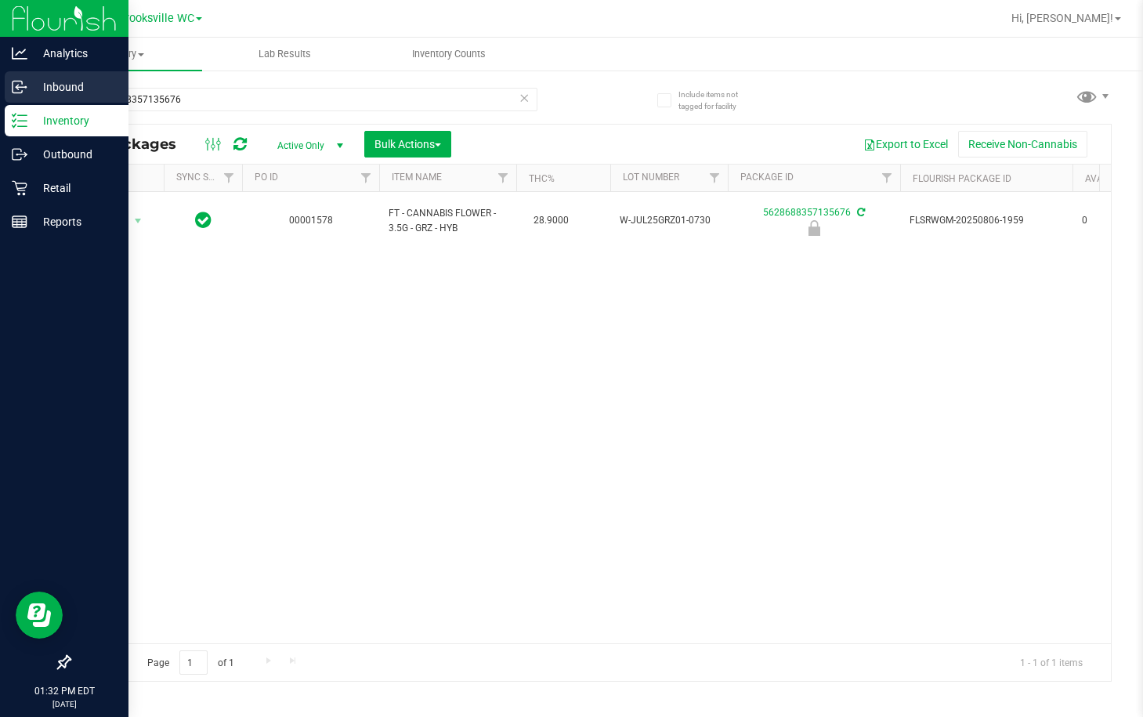
click at [16, 83] on icon at bounding box center [20, 87] width 16 height 16
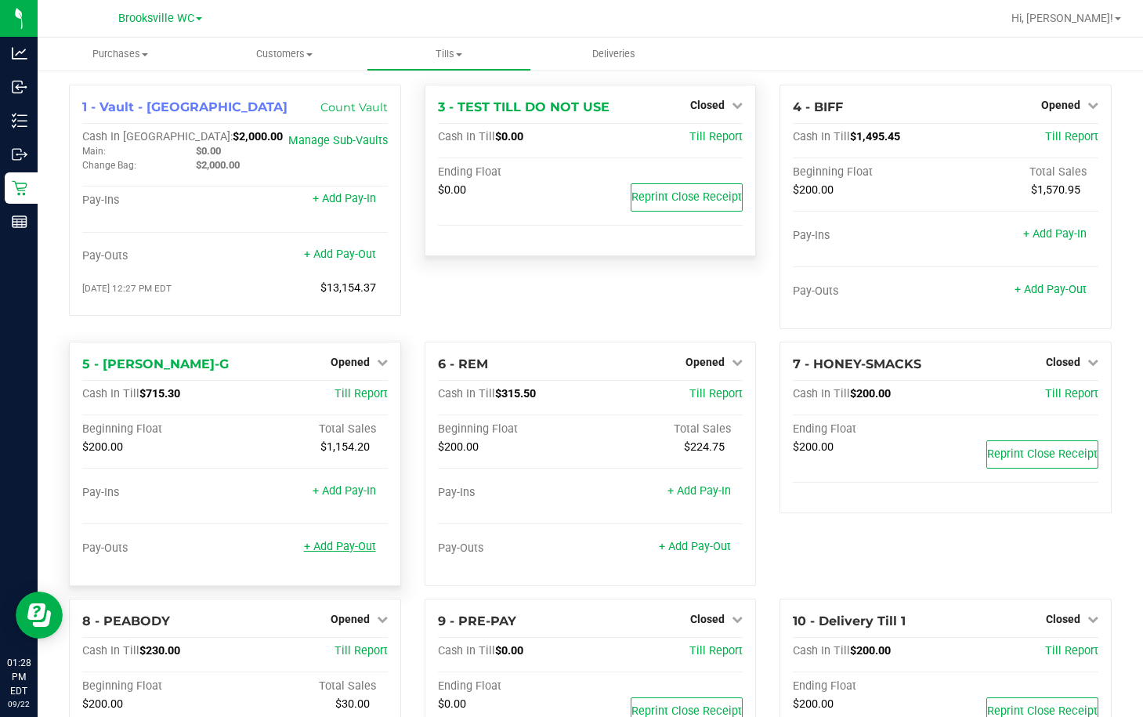
click at [331, 547] on link "+ Add Pay-Out" at bounding box center [340, 546] width 72 height 13
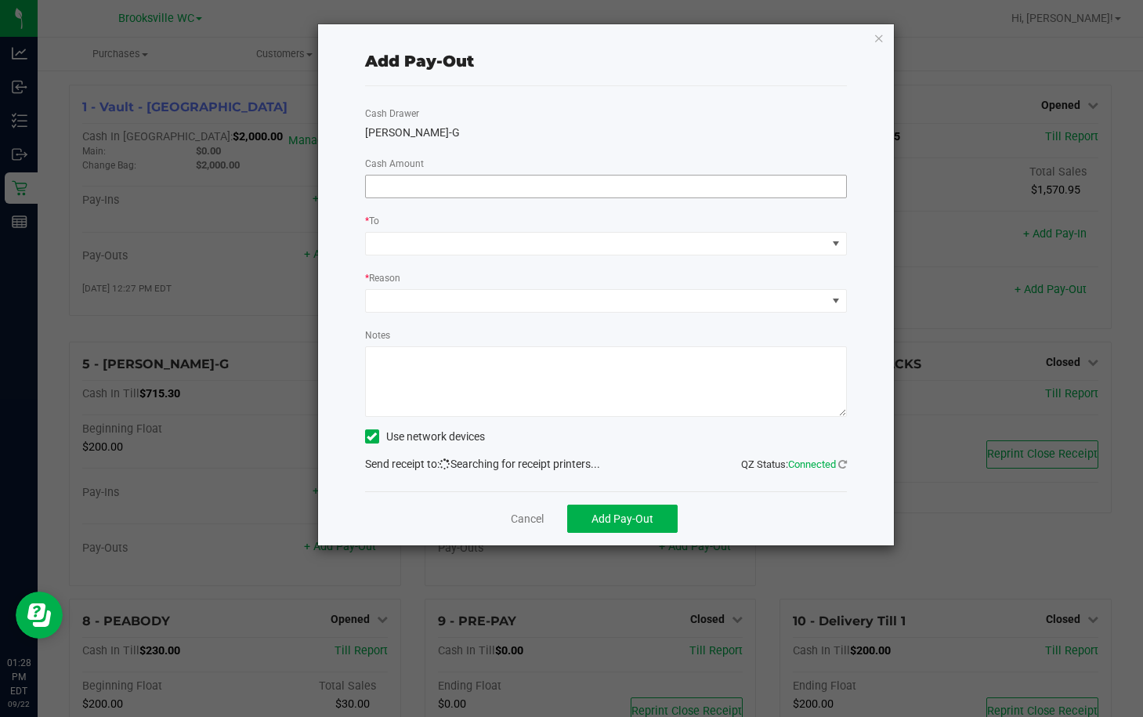
click at [620, 184] on input at bounding box center [606, 186] width 480 height 22
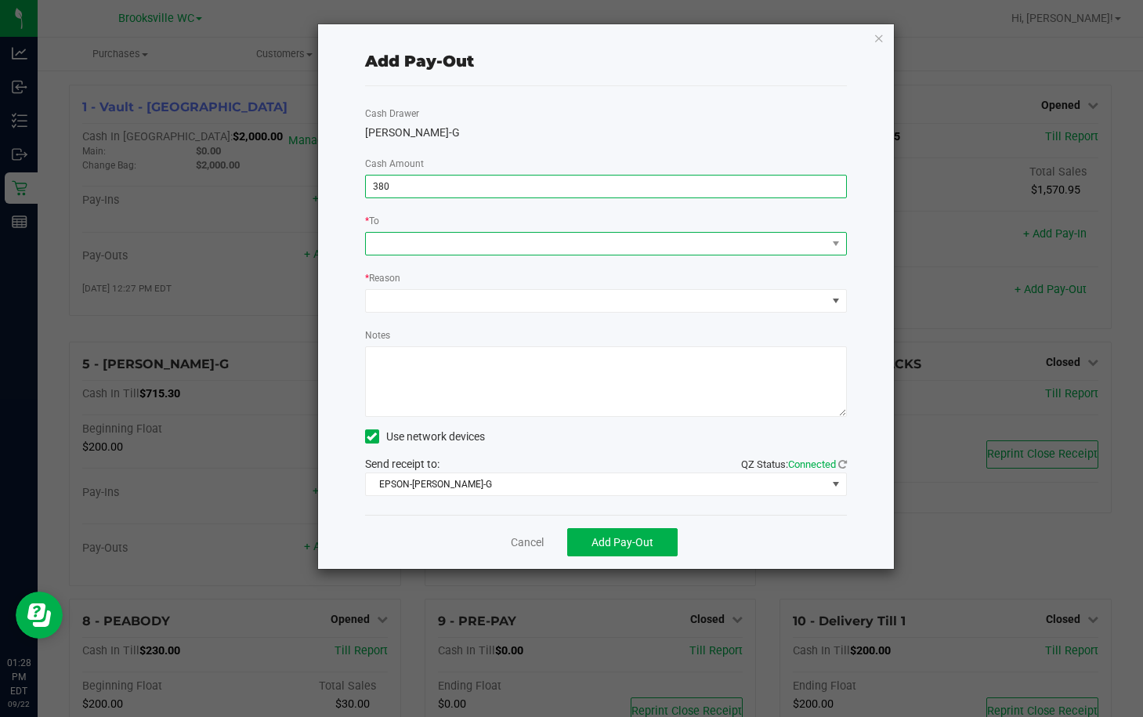
type input "$380.00"
click at [769, 251] on span at bounding box center [596, 244] width 461 height 22
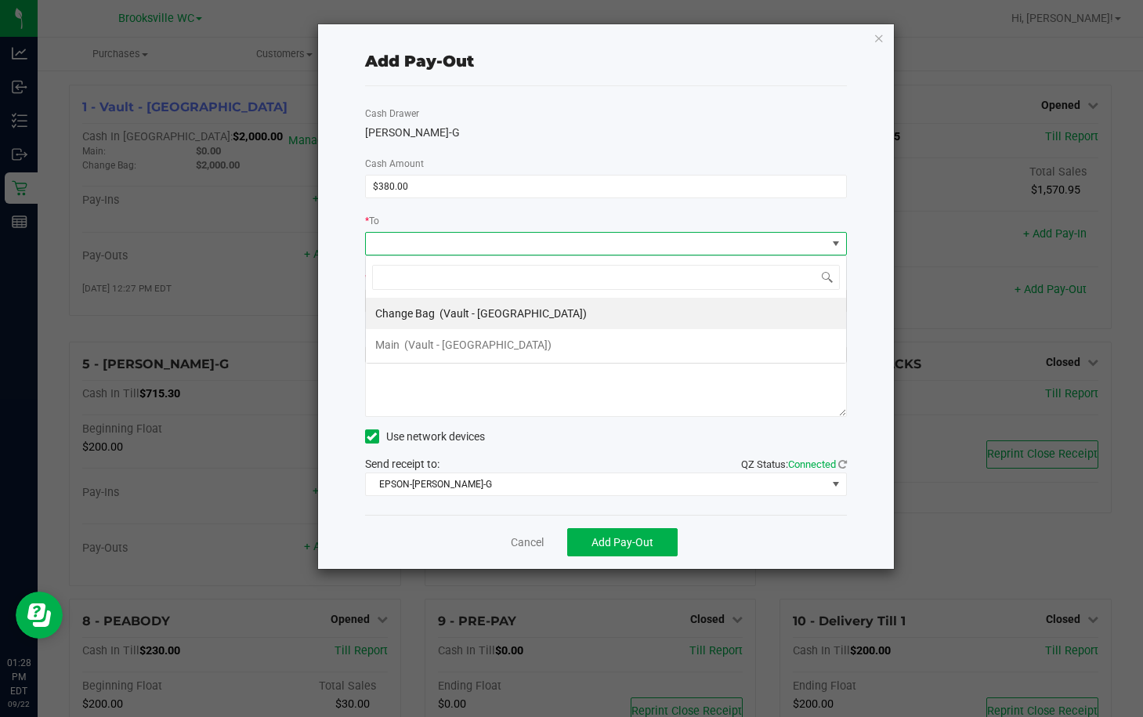
scroll to position [24, 482]
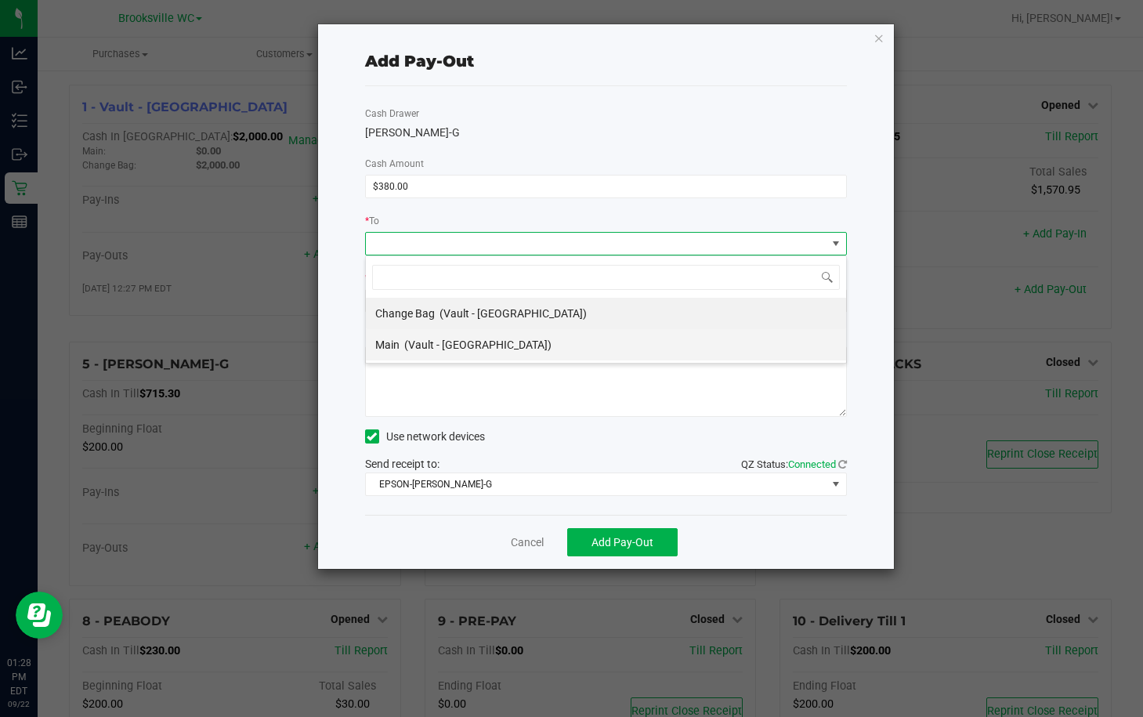
click at [439, 349] on span "(Vault - Brooksville)" at bounding box center [477, 344] width 147 height 13
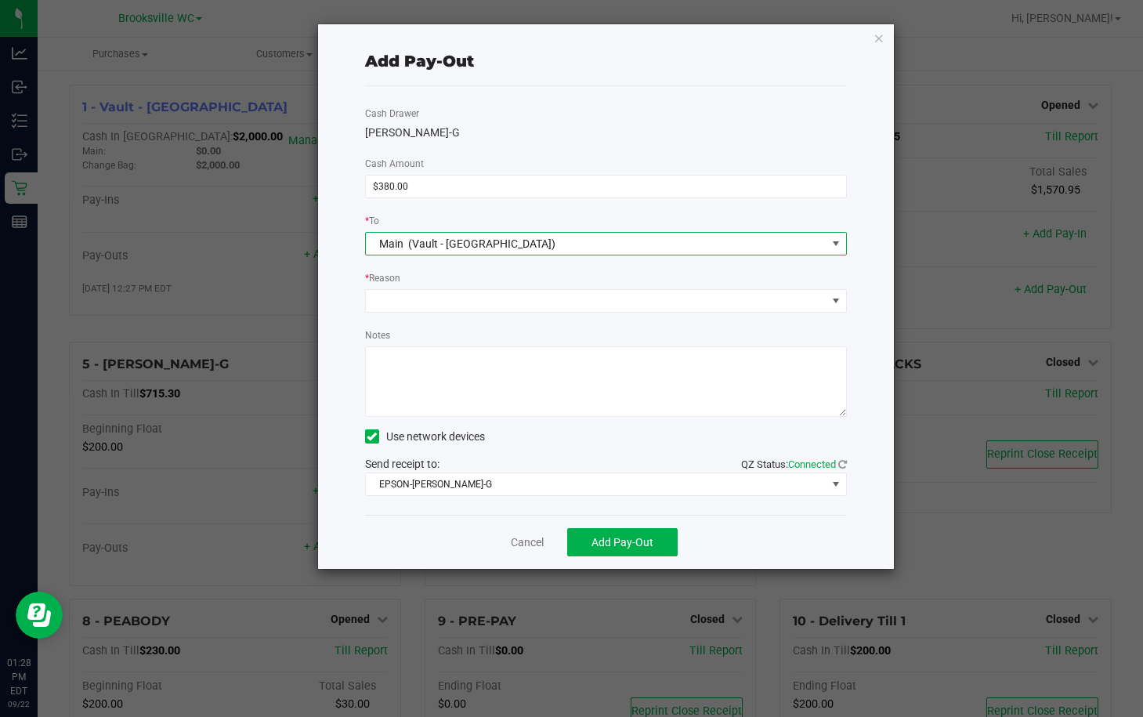
click at [469, 286] on div "* Reason" at bounding box center [606, 280] width 482 height 20
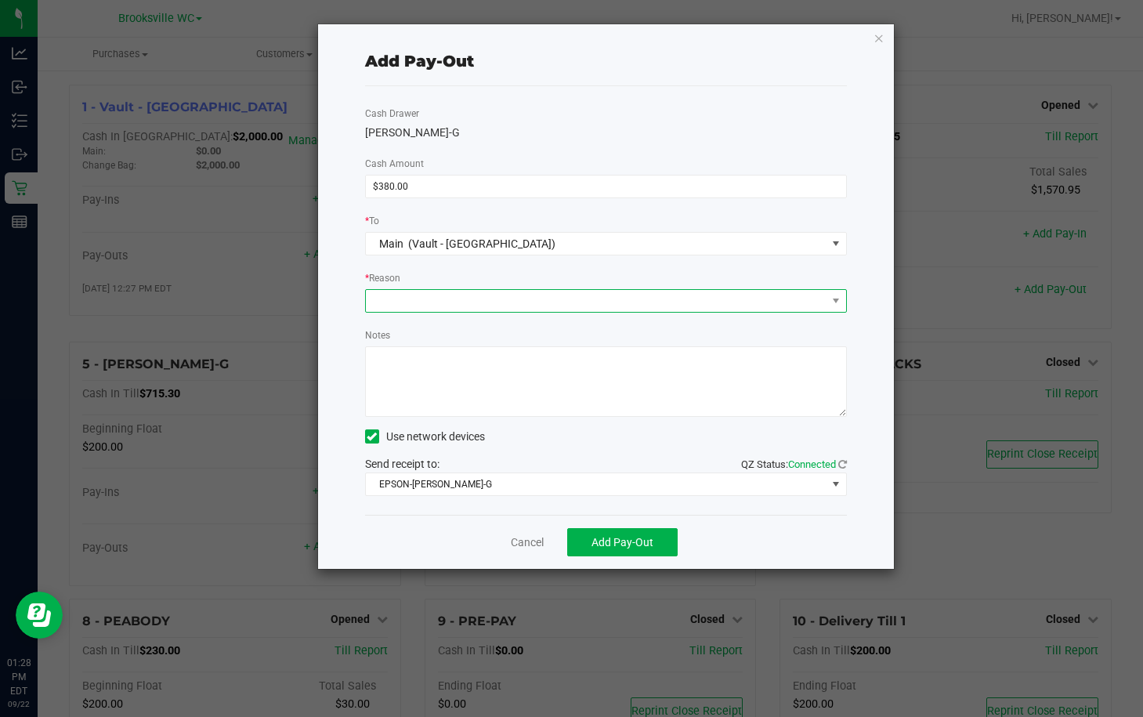
click at [463, 300] on span at bounding box center [596, 301] width 461 height 22
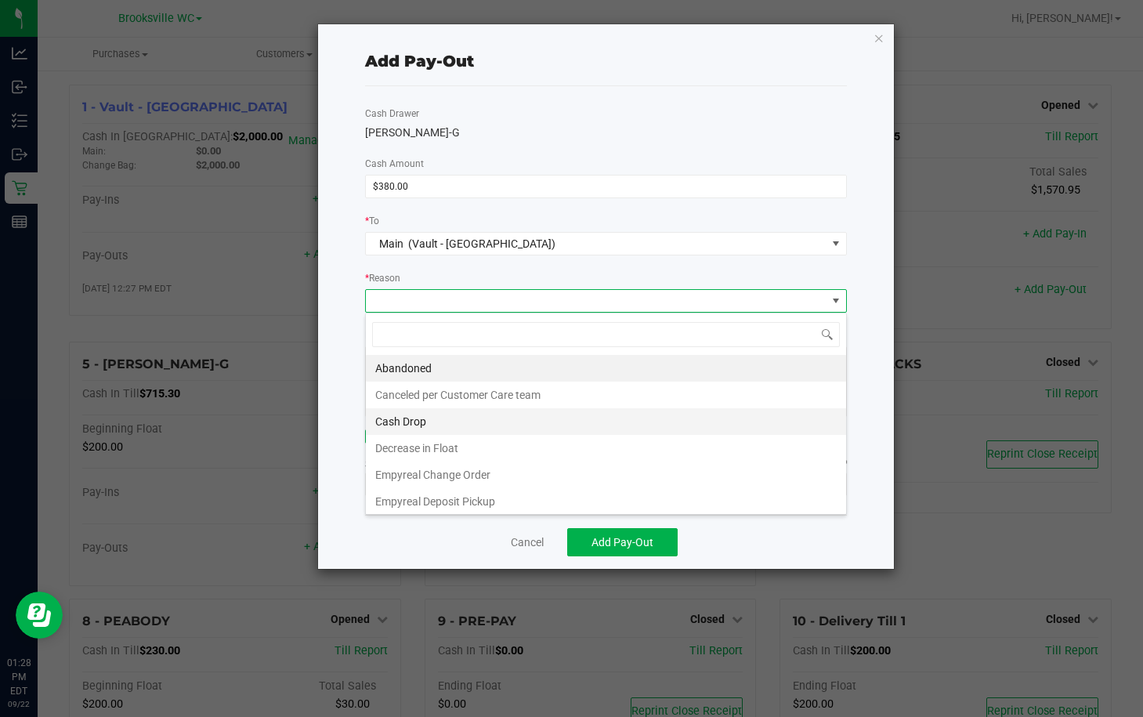
click at [423, 426] on li "Cash Drop" at bounding box center [606, 421] width 480 height 27
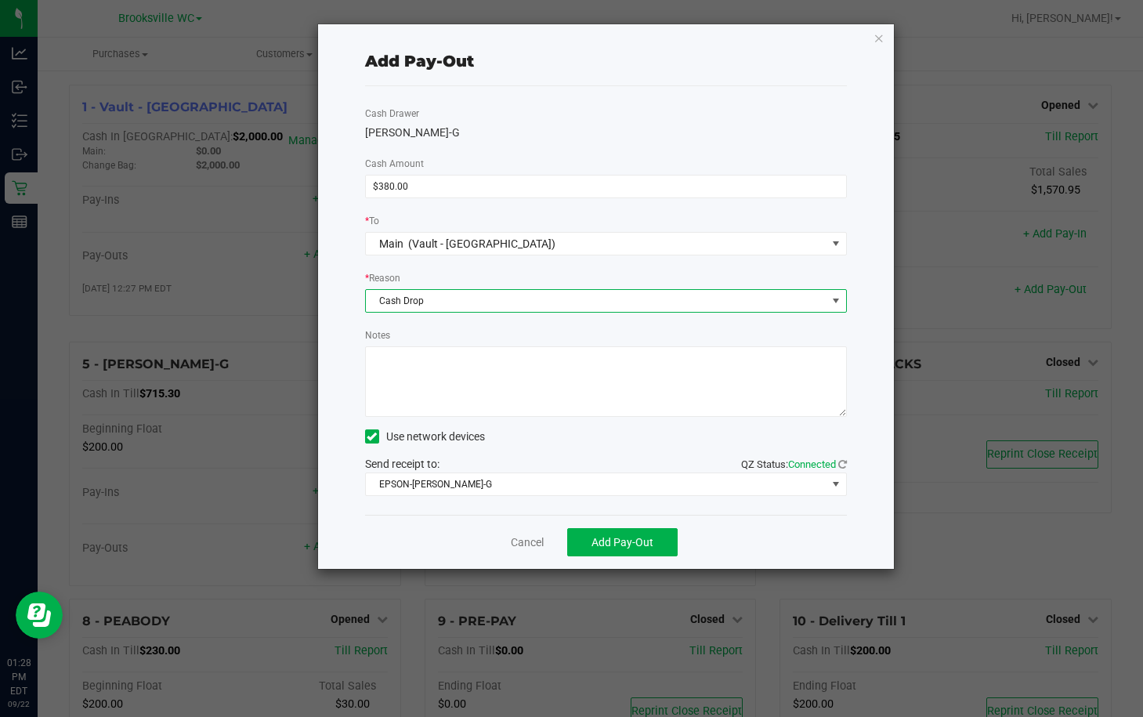
click at [454, 399] on textarea "Notes" at bounding box center [606, 381] width 482 height 71
type textarea "eb"
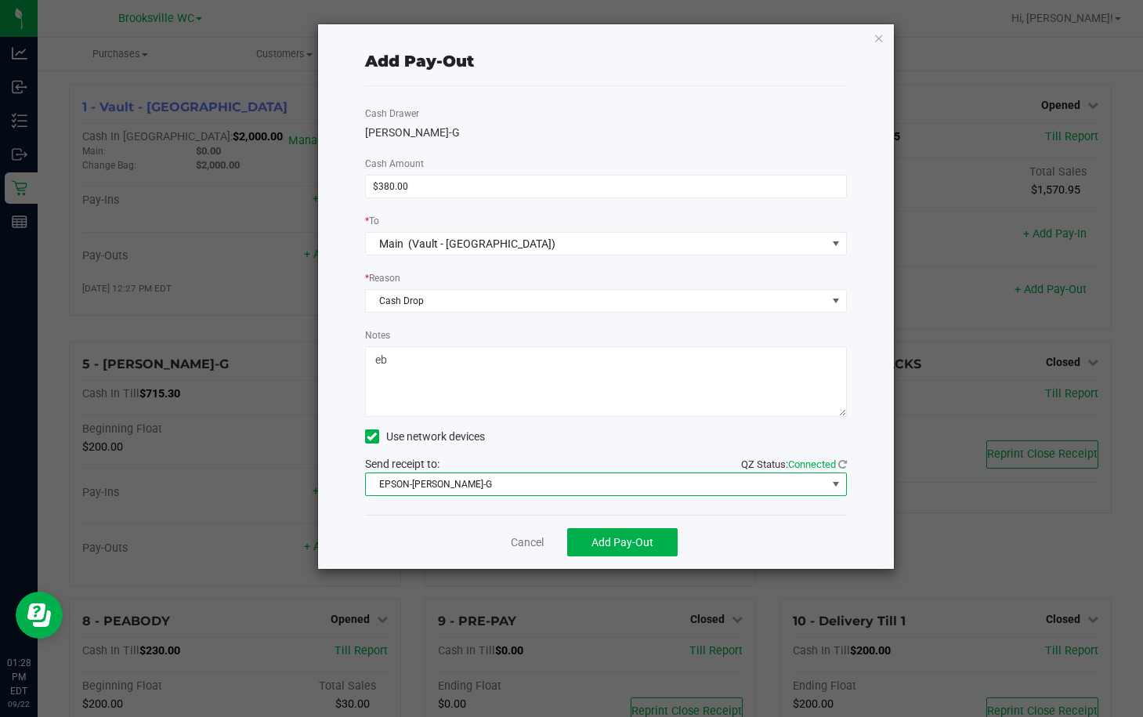
click at [469, 479] on span "EPSON-BECKY-G" at bounding box center [596, 484] width 461 height 22
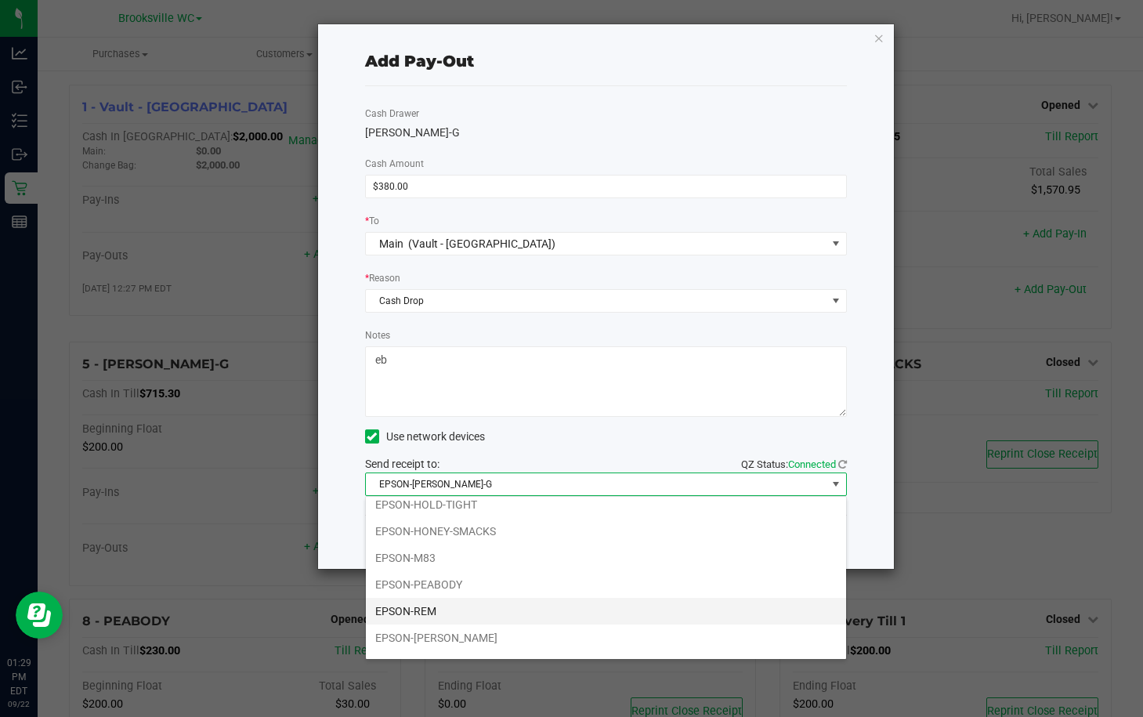
scroll to position [136, 0]
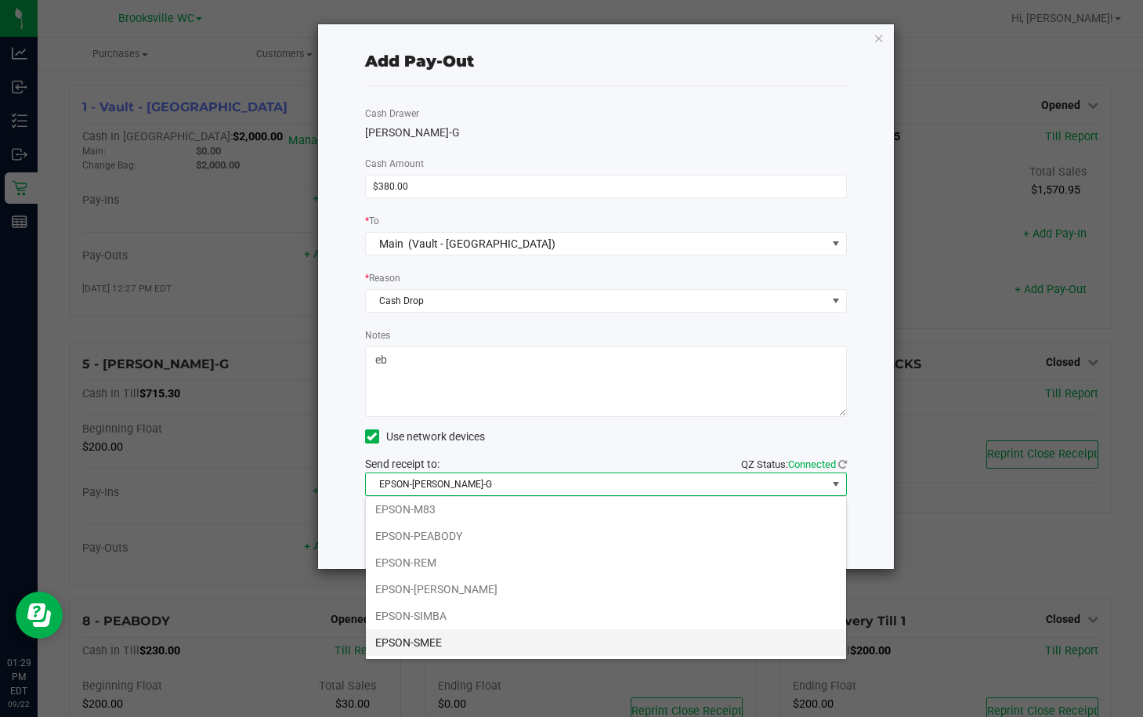
click at [472, 643] on li "EPSON-SMEE" at bounding box center [606, 642] width 480 height 27
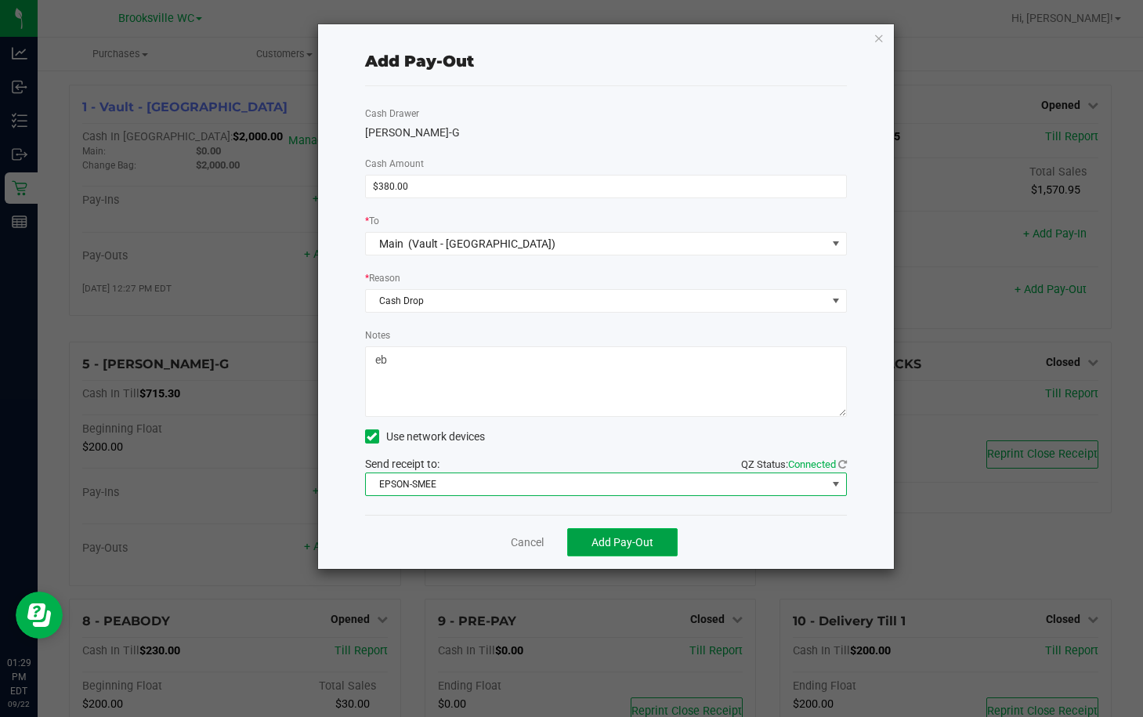
drag, startPoint x: 599, startPoint y: 536, endPoint x: 624, endPoint y: 510, distance: 36.0
click at [601, 536] on span "Add Pay-Out" at bounding box center [623, 542] width 62 height 13
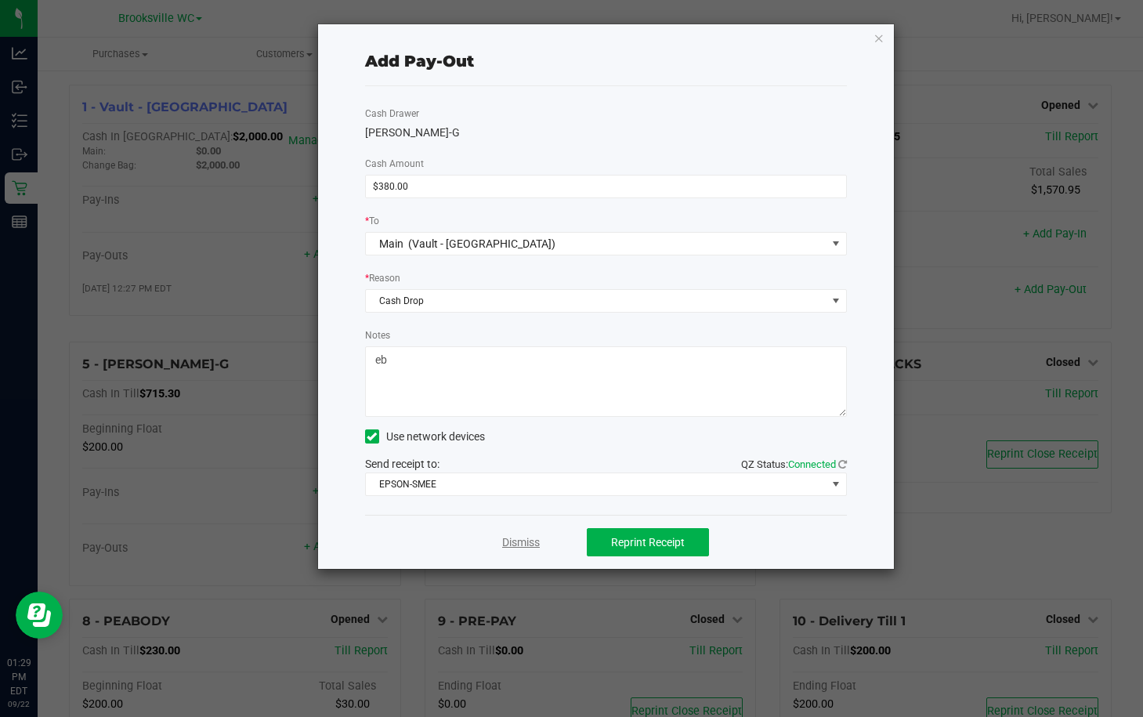
click at [520, 539] on link "Dismiss" at bounding box center [521, 542] width 38 height 16
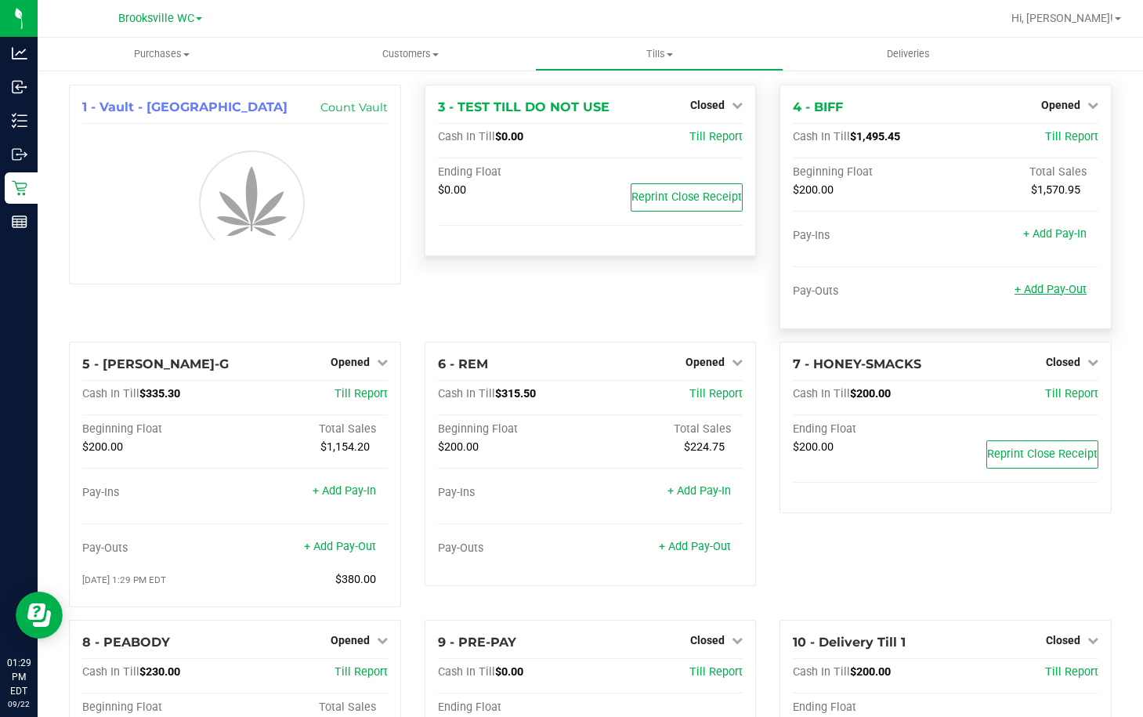
click at [1055, 291] on link "+ Add Pay-Out" at bounding box center [1051, 289] width 72 height 13
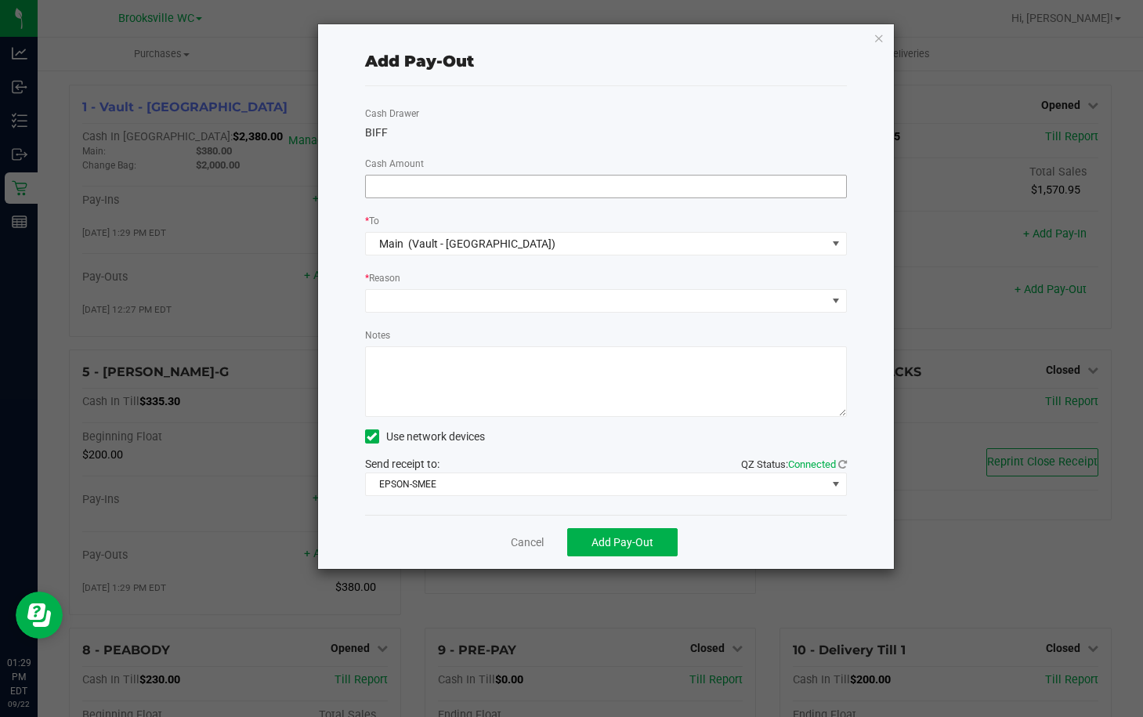
click at [595, 187] on input at bounding box center [606, 186] width 480 height 22
type input "$1,050.00"
click at [509, 128] on div "BIFF" at bounding box center [606, 133] width 482 height 16
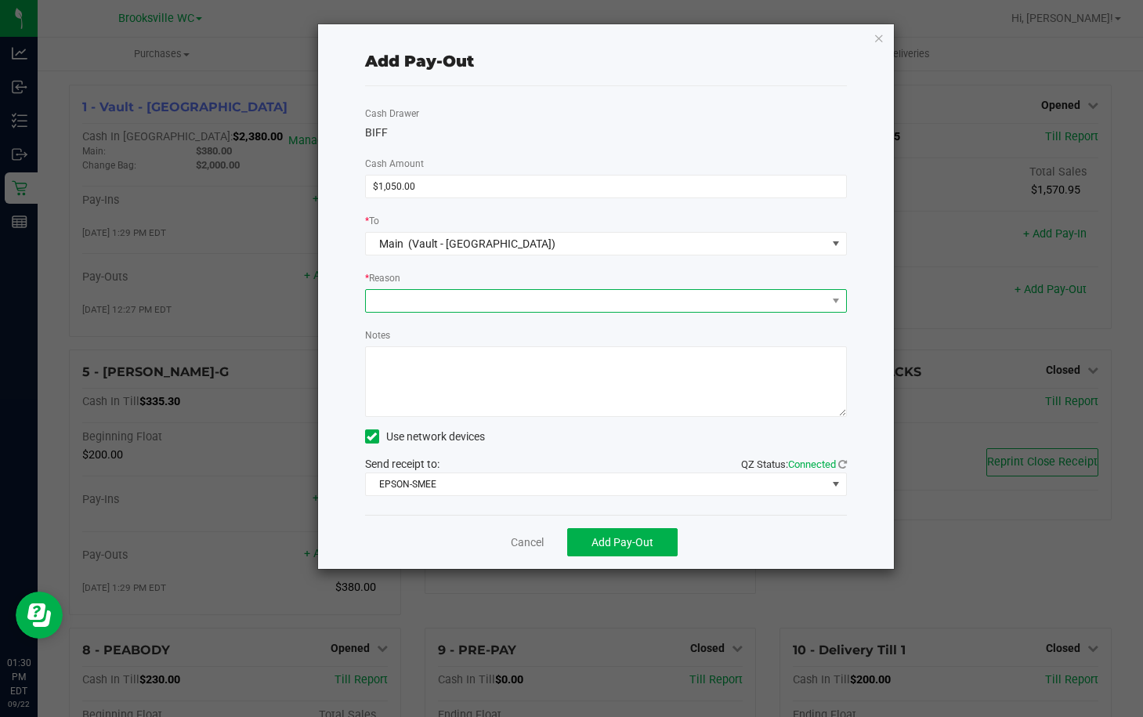
click at [539, 306] on span at bounding box center [596, 301] width 461 height 22
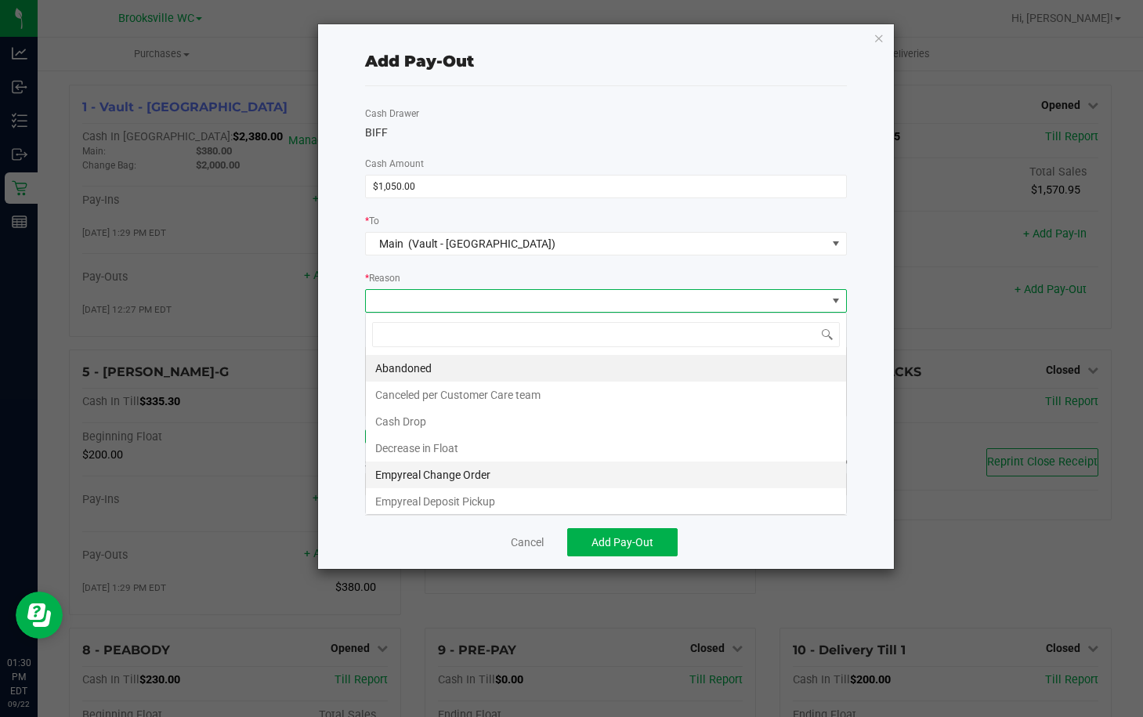
scroll to position [24, 482]
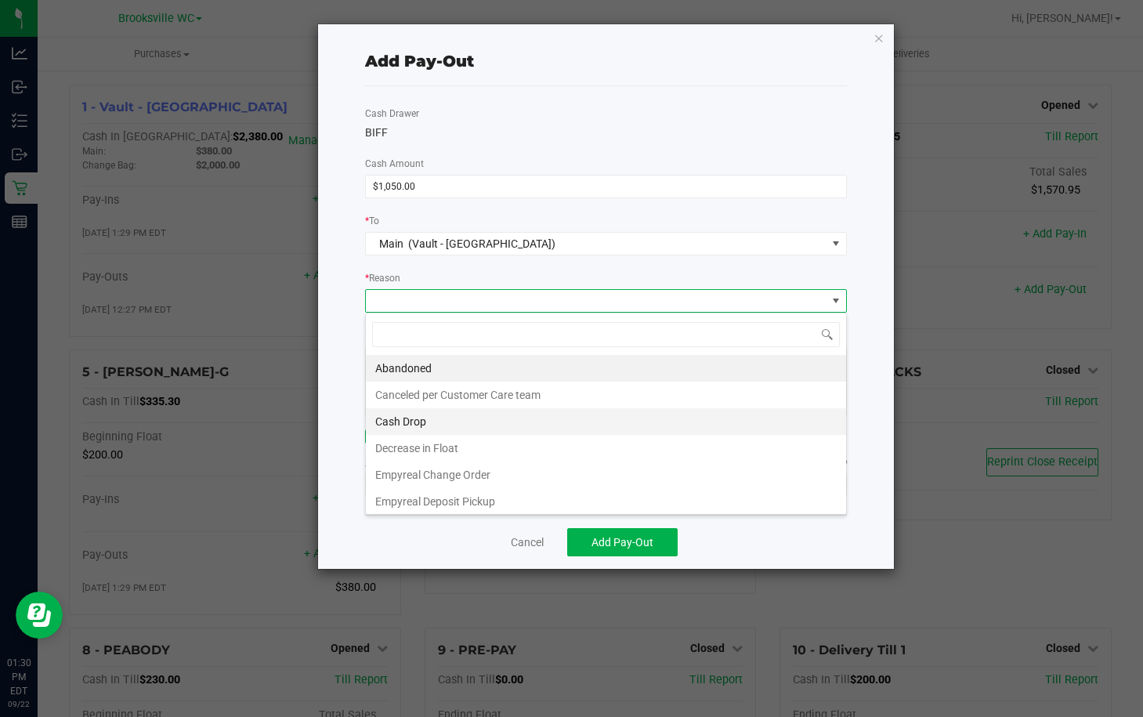
click at [454, 420] on li "Cash Drop" at bounding box center [606, 421] width 480 height 27
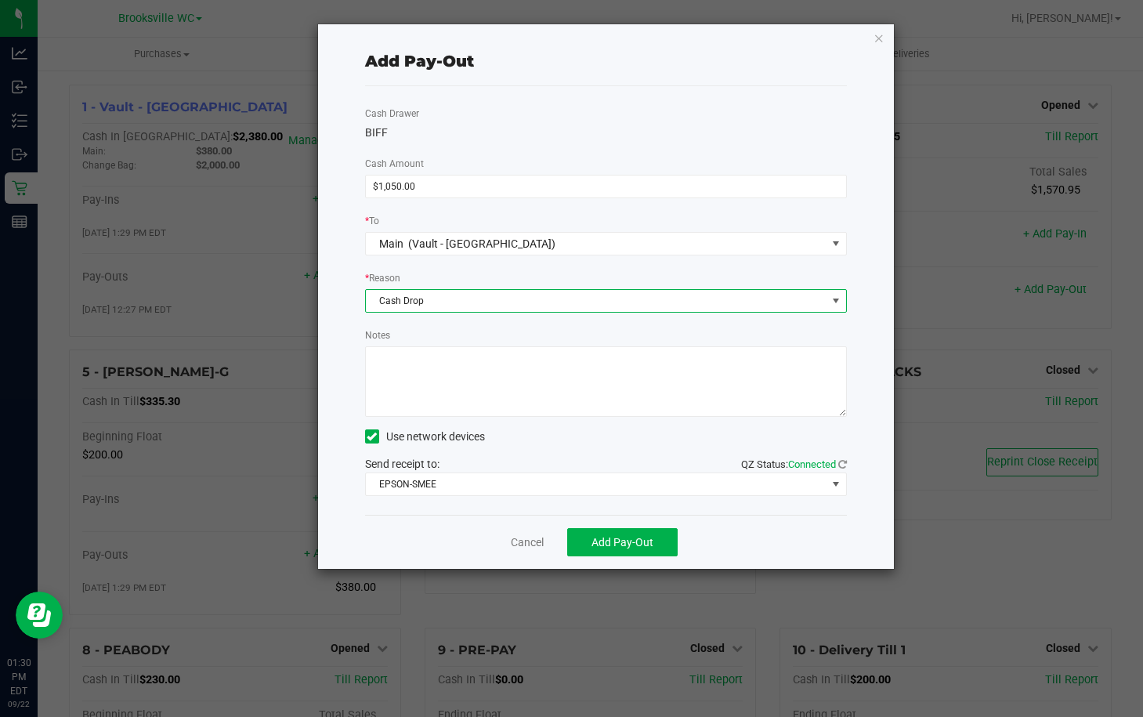
click at [465, 389] on textarea "Notes" at bounding box center [606, 381] width 482 height 71
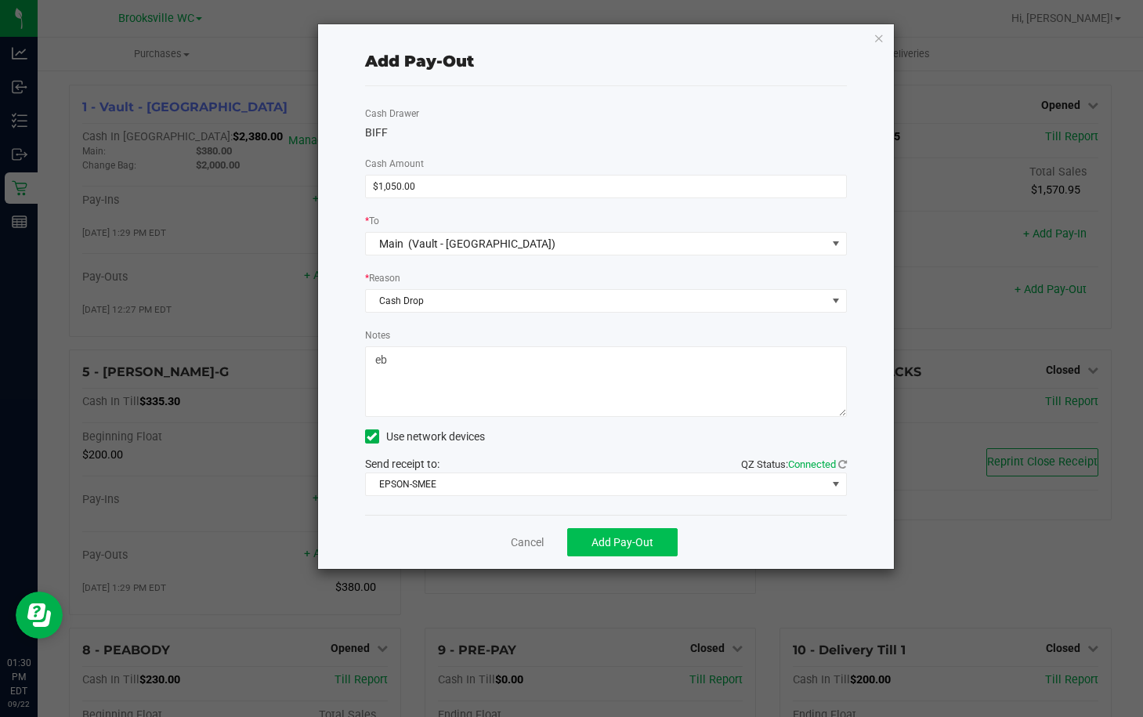
type textarea "eb"
click at [625, 541] on span "Add Pay-Out" at bounding box center [623, 542] width 62 height 13
click at [533, 540] on link "Dismiss" at bounding box center [521, 542] width 38 height 16
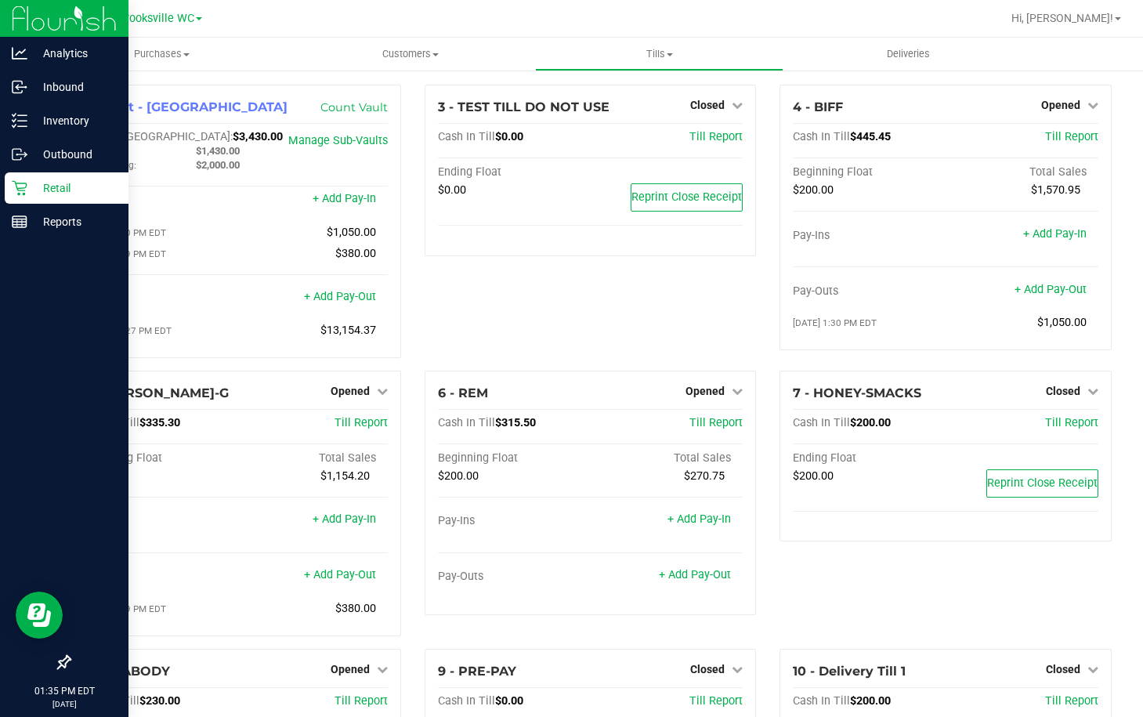
click at [50, 186] on p "Retail" at bounding box center [74, 188] width 94 height 19
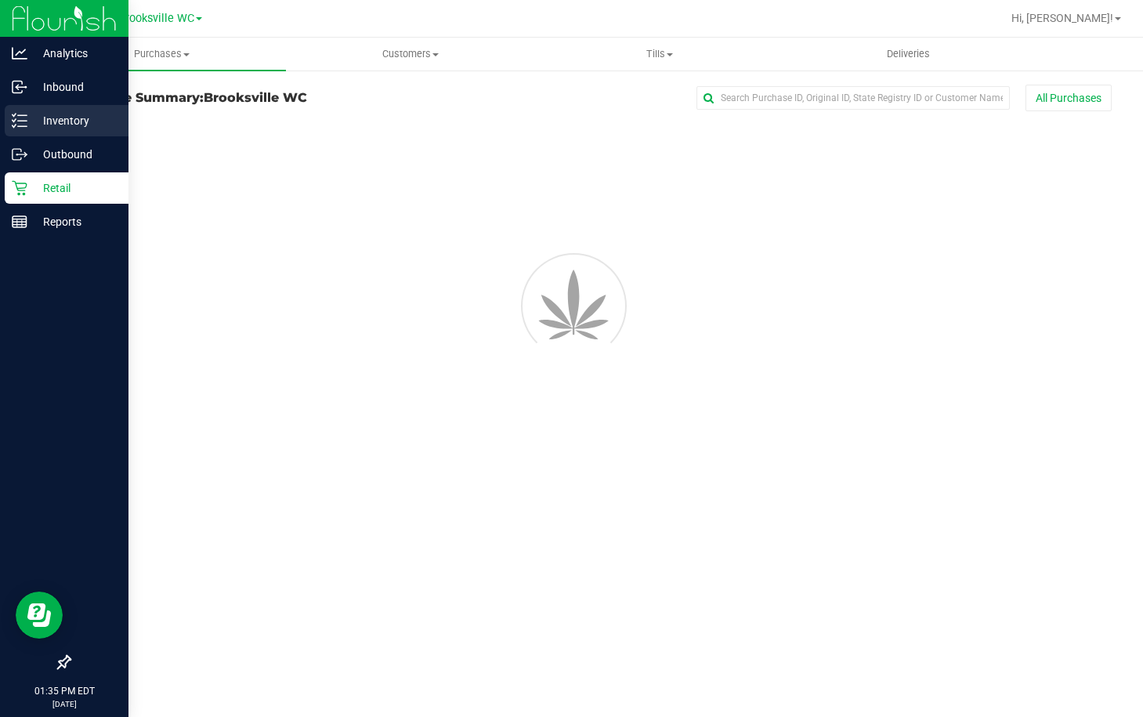
click at [72, 119] on p "Inventory" at bounding box center [74, 120] width 94 height 19
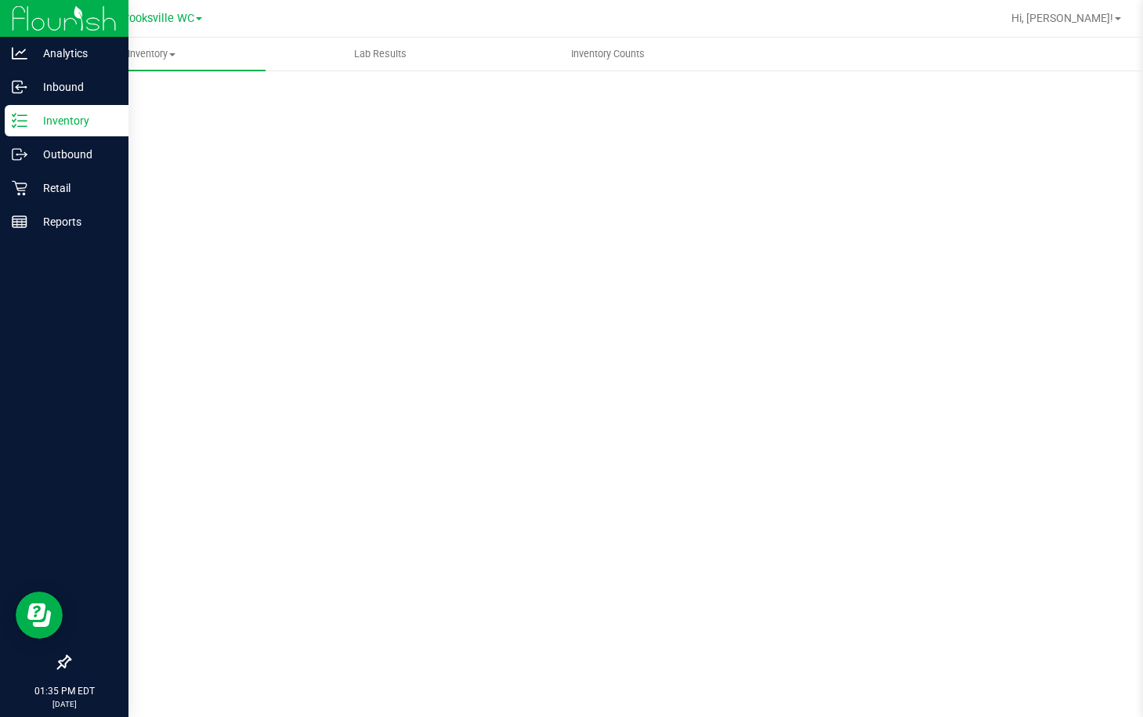
click at [72, 119] on p "Inventory" at bounding box center [74, 120] width 94 height 19
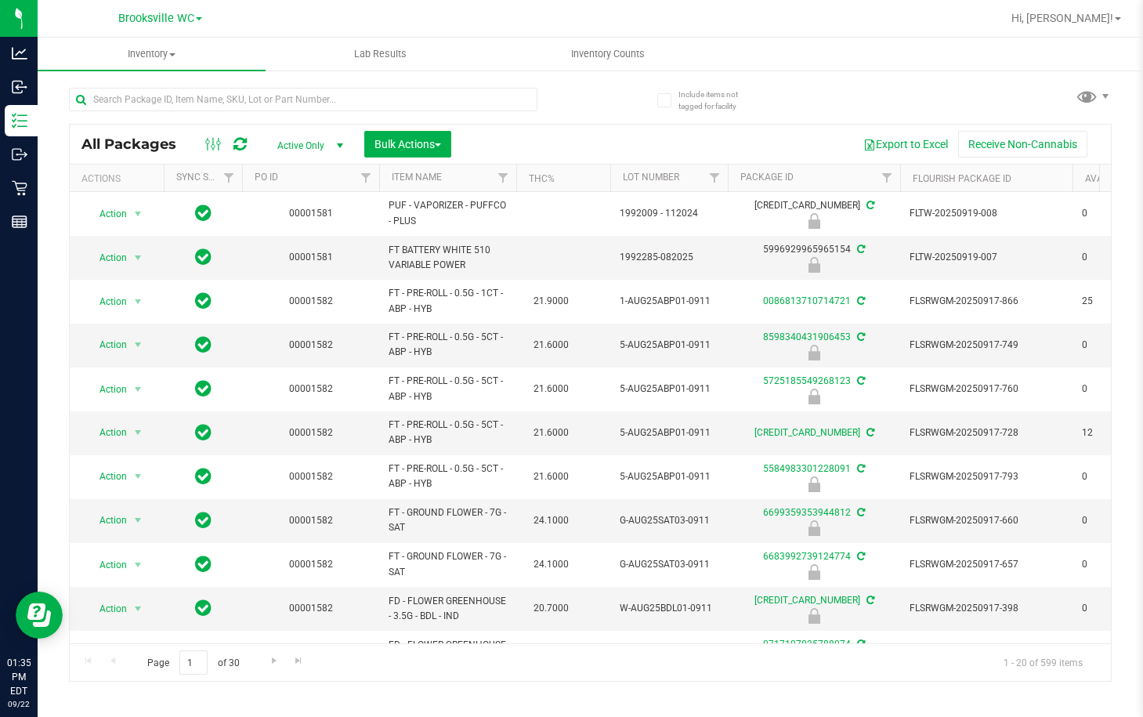
click at [223, 81] on div at bounding box center [330, 99] width 522 height 50
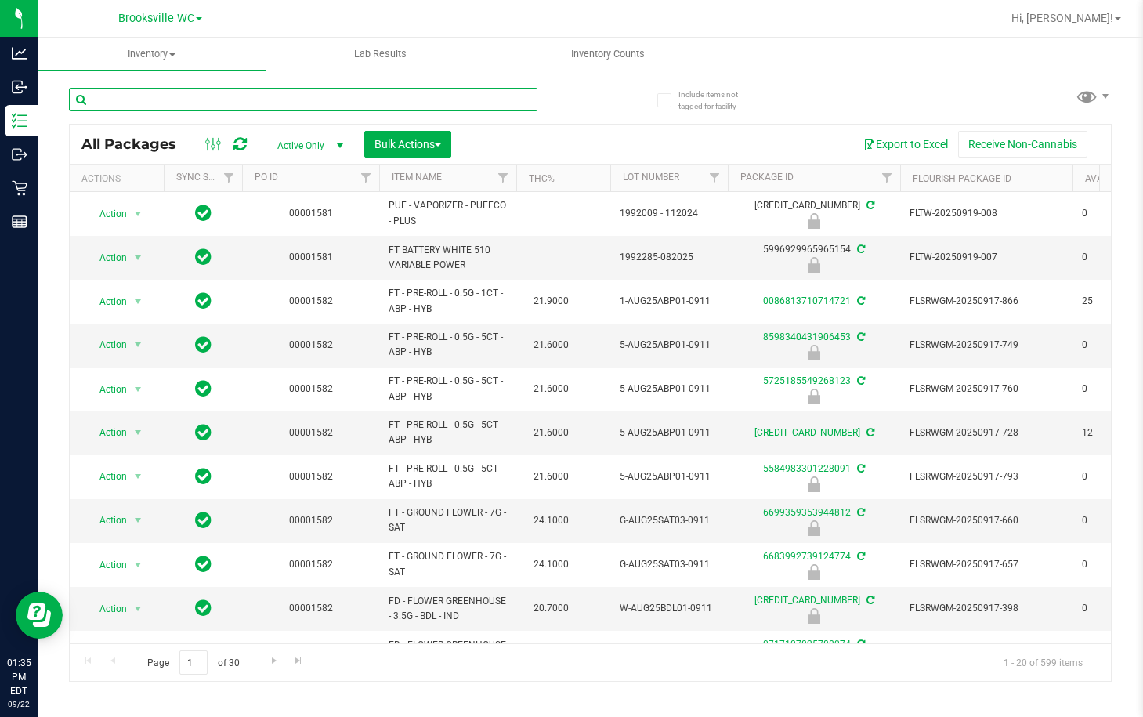
click at [227, 94] on input "text" at bounding box center [303, 100] width 469 height 24
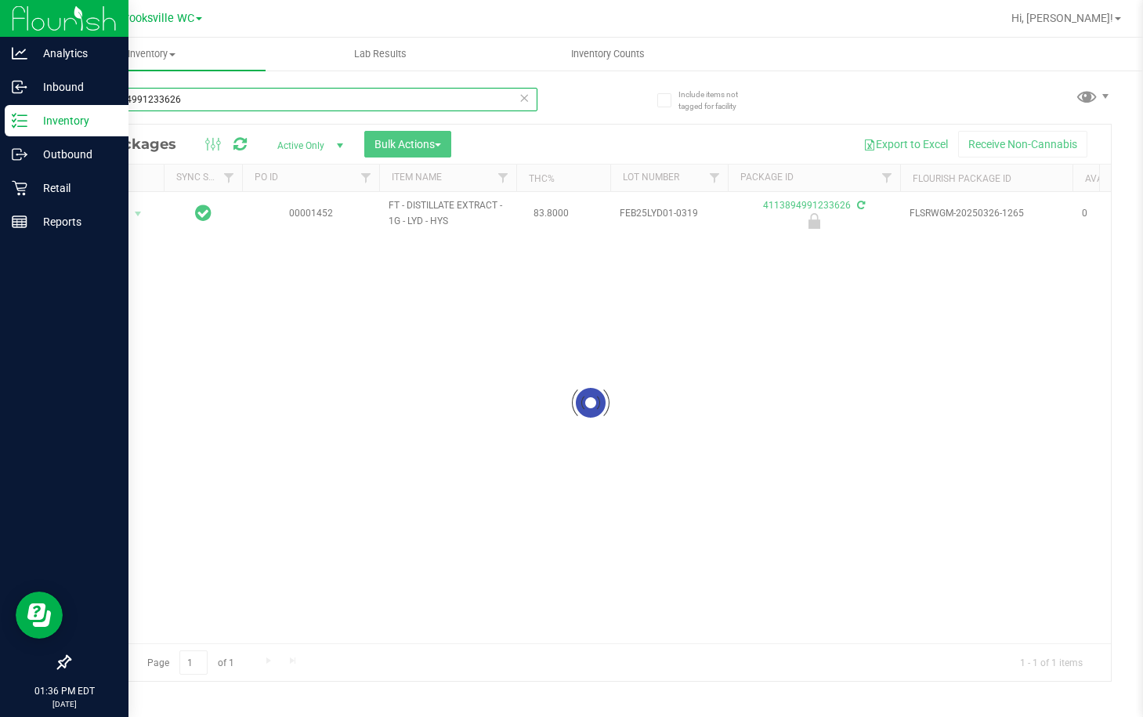
type input "4113894991233626"
